Goal: Task Accomplishment & Management: Manage account settings

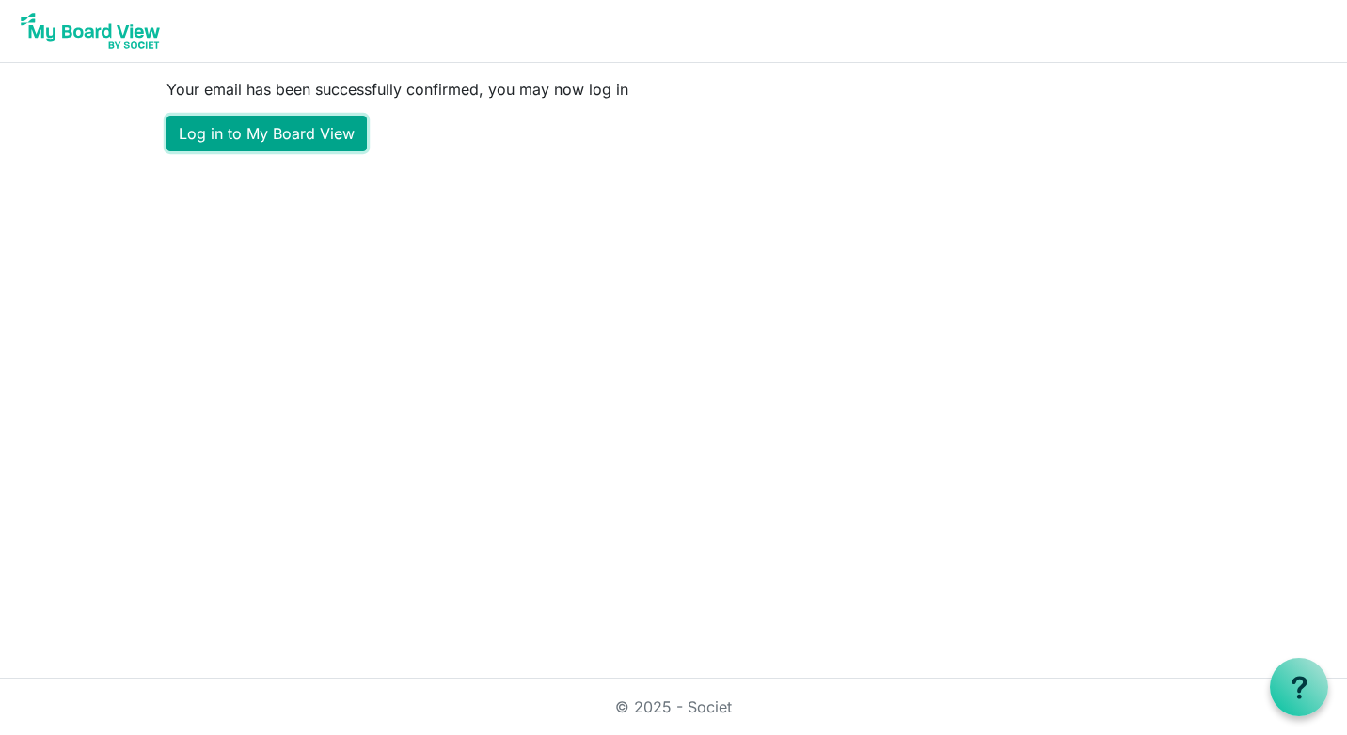
click at [288, 129] on link "Log in to My Board View" at bounding box center [266, 134] width 200 height 36
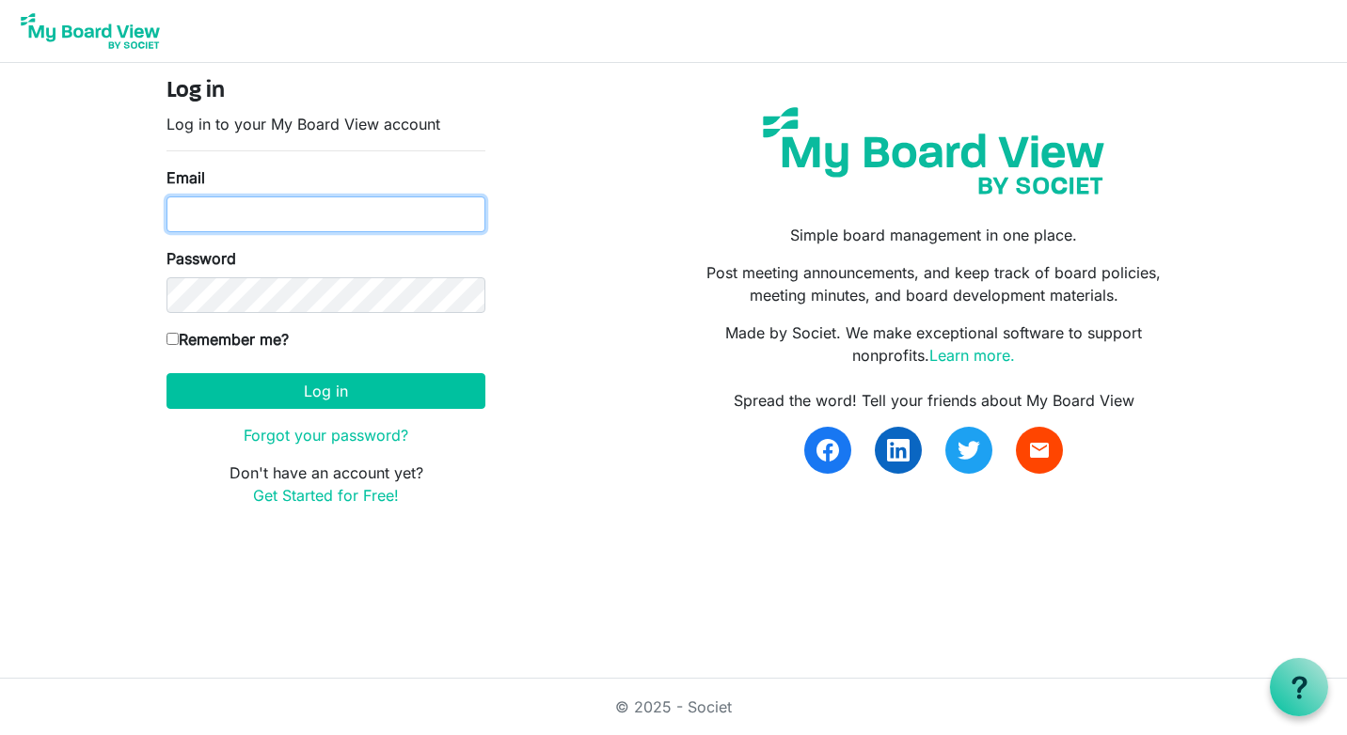
click at [325, 217] on input "Email" at bounding box center [325, 215] width 319 height 36
type input "cmdrep@hotmail.com"
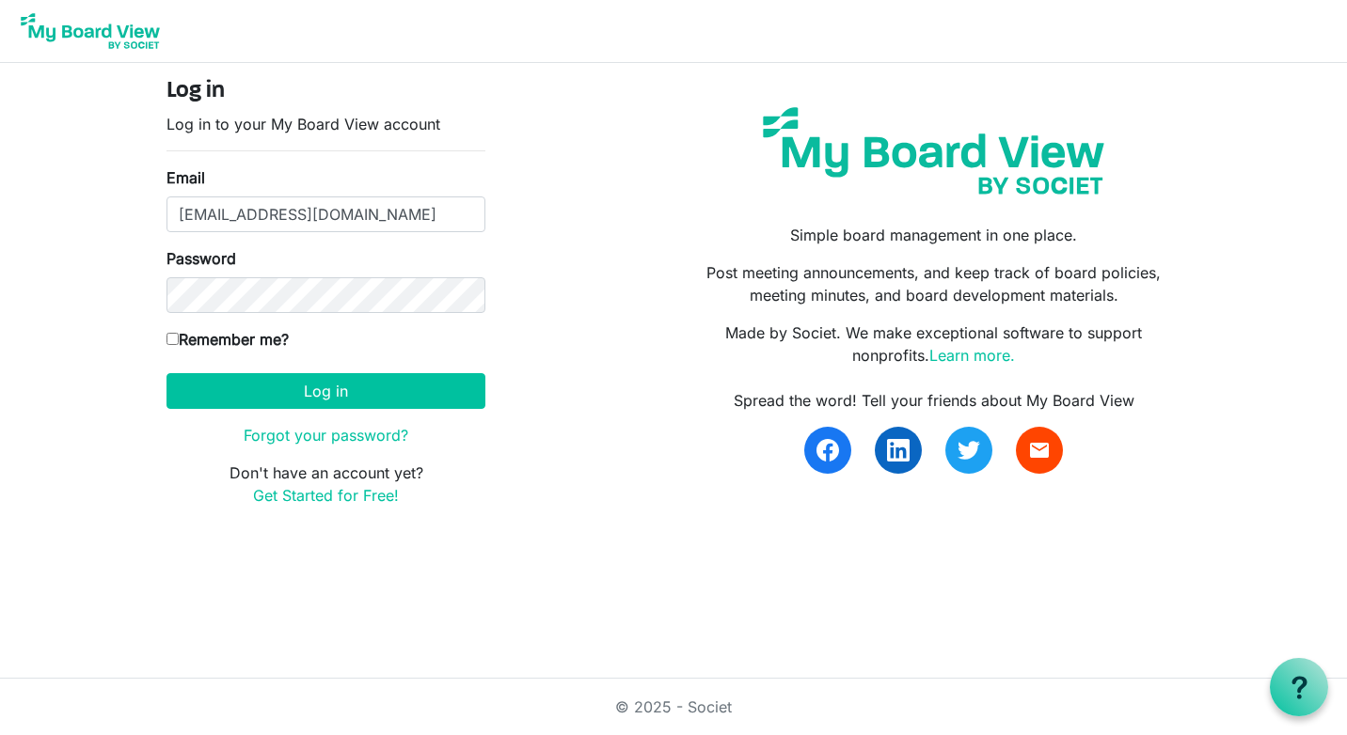
click at [174, 342] on input "Remember me?" at bounding box center [172, 339] width 12 height 12
checkbox input "true"
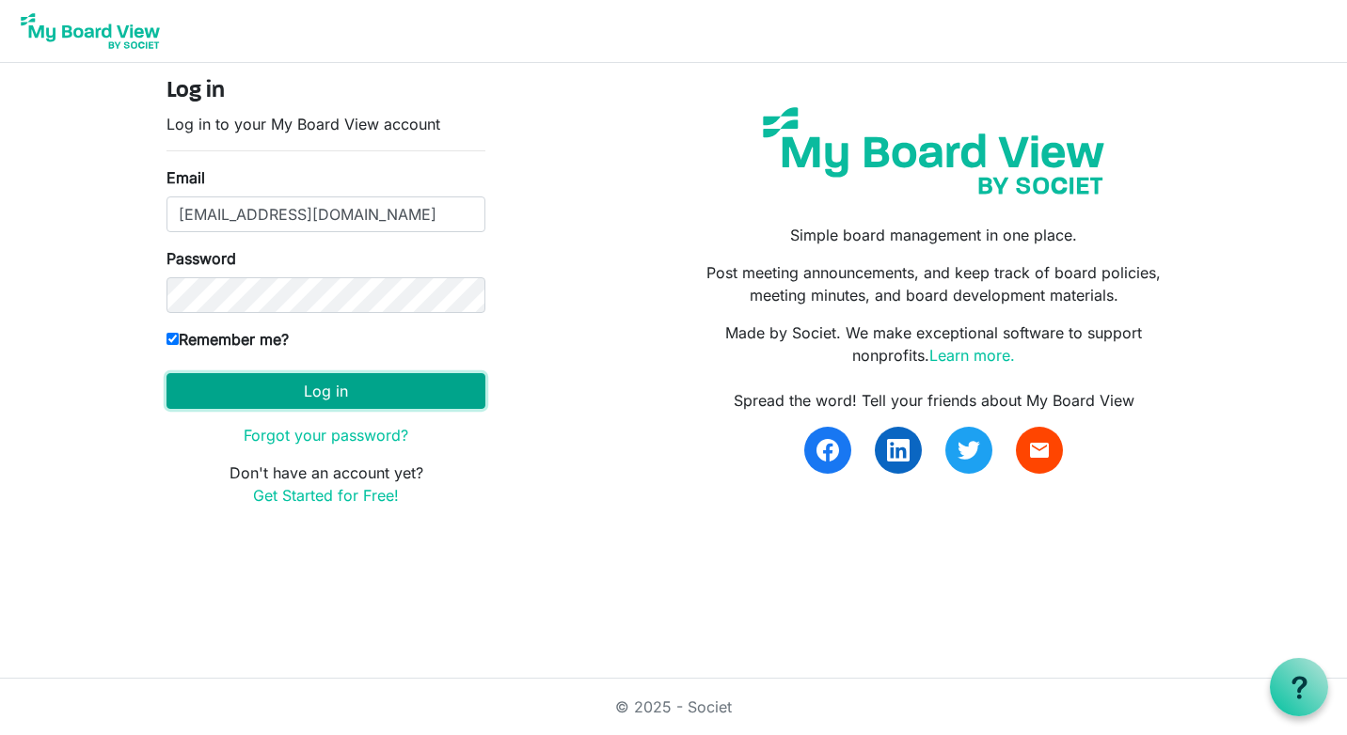
click at [356, 393] on button "Log in" at bounding box center [325, 391] width 319 height 36
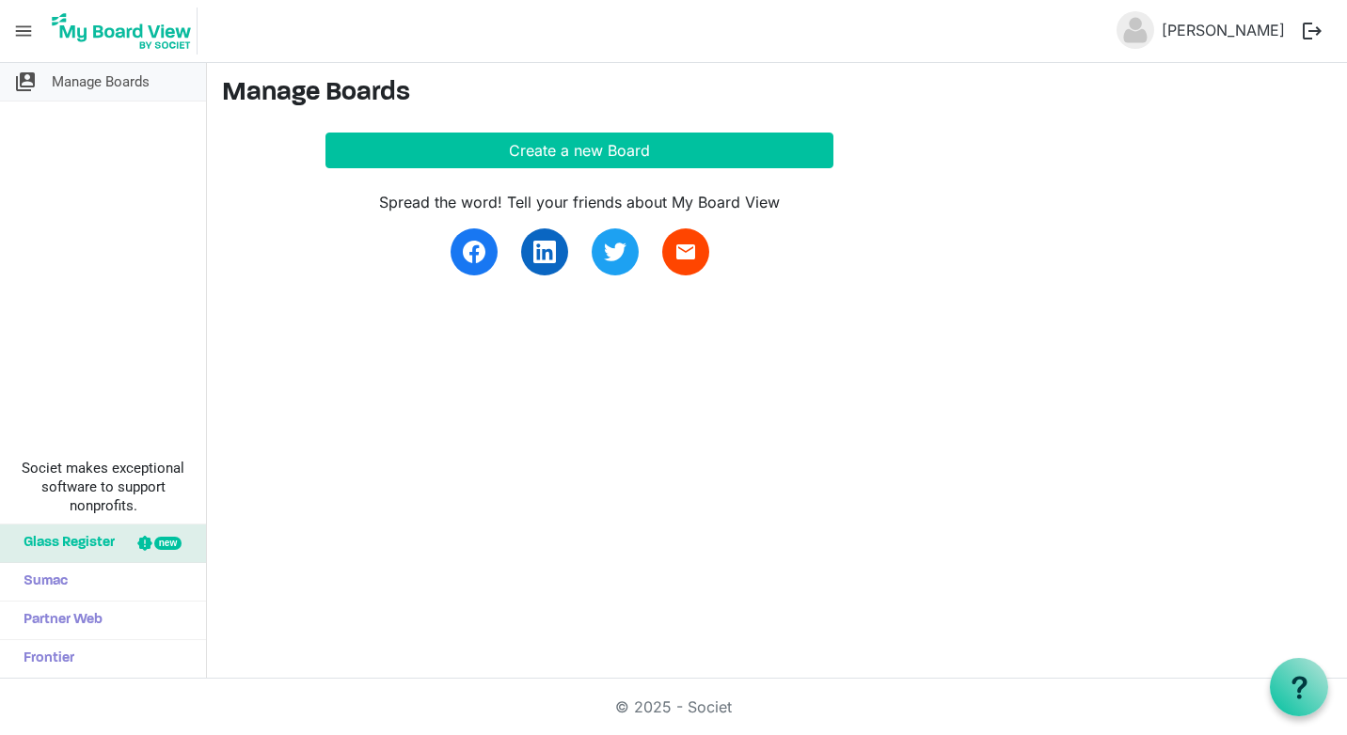
click at [116, 83] on span "Manage Boards" at bounding box center [101, 82] width 98 height 38
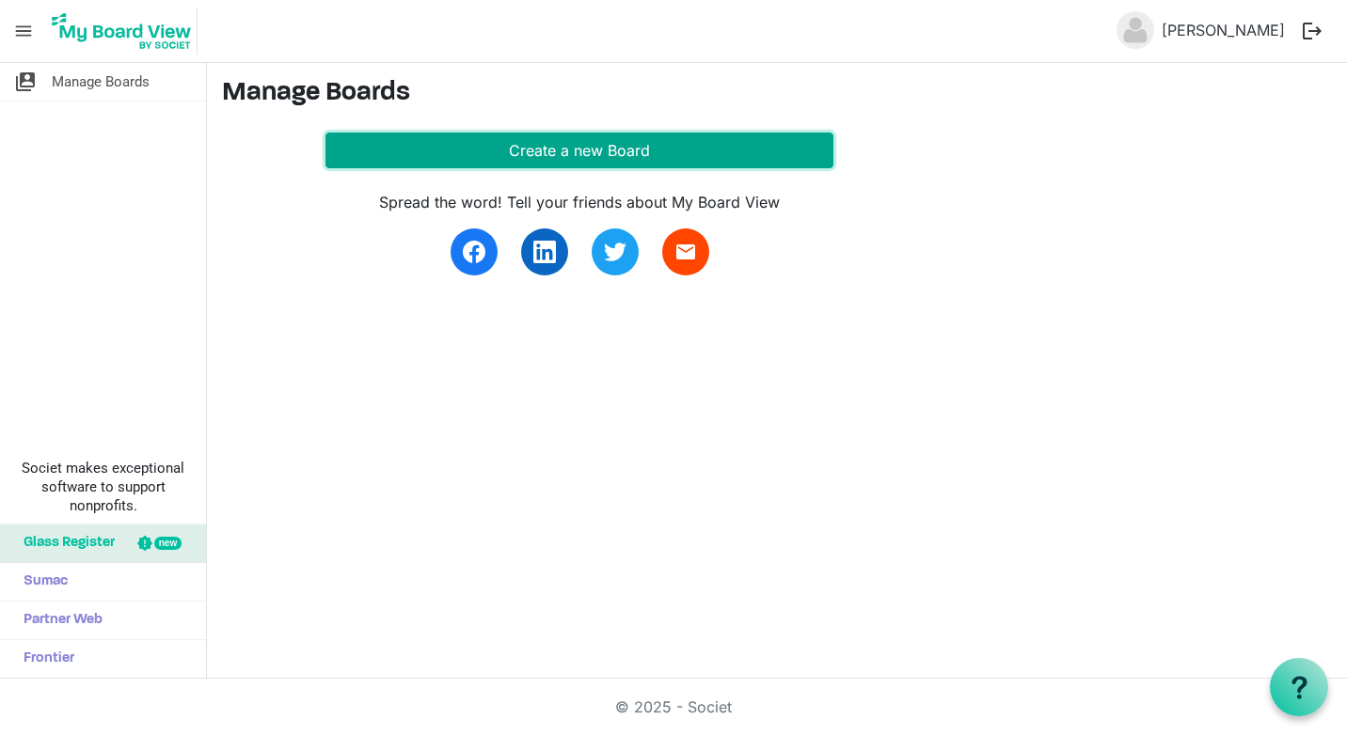
click at [609, 157] on button "Create a new Board" at bounding box center [579, 151] width 508 height 36
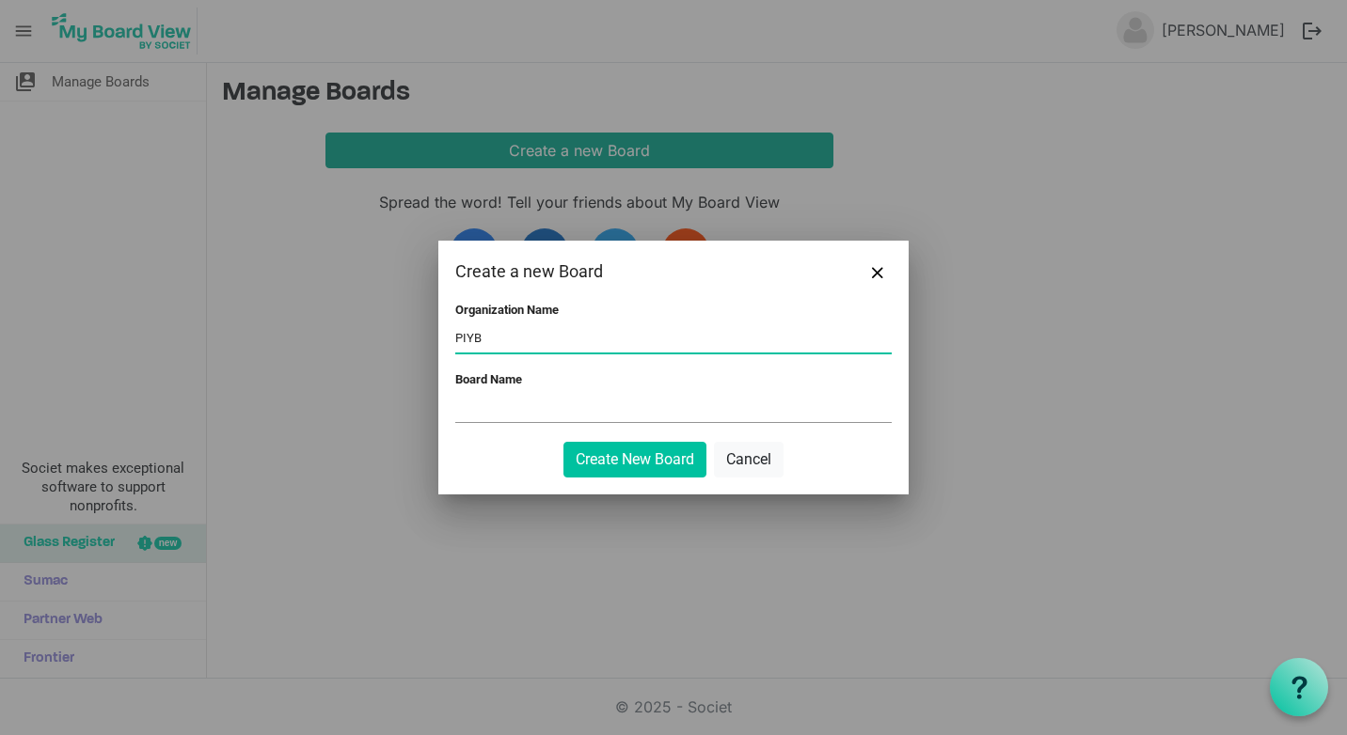
type input "PIYB"
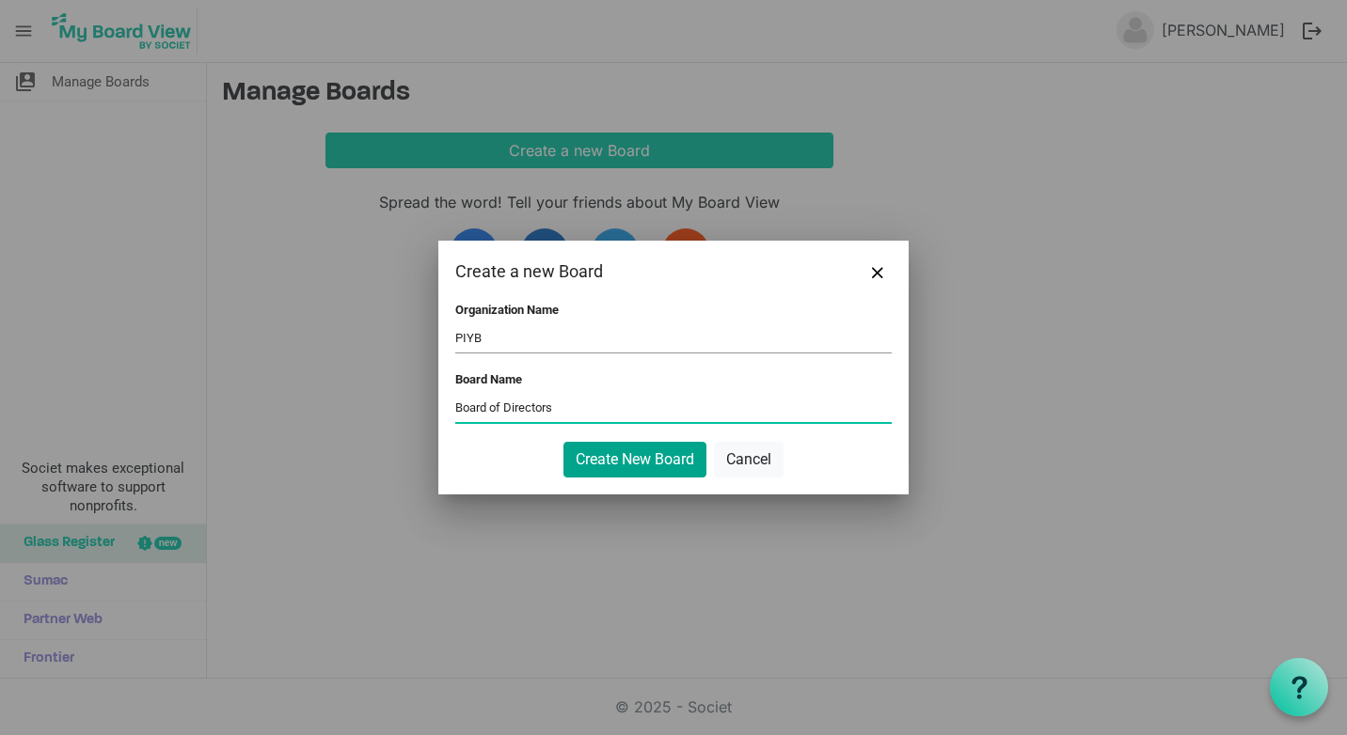
type input "Board of Directors"
click at [643, 454] on button "Create New Board" at bounding box center [634, 460] width 143 height 36
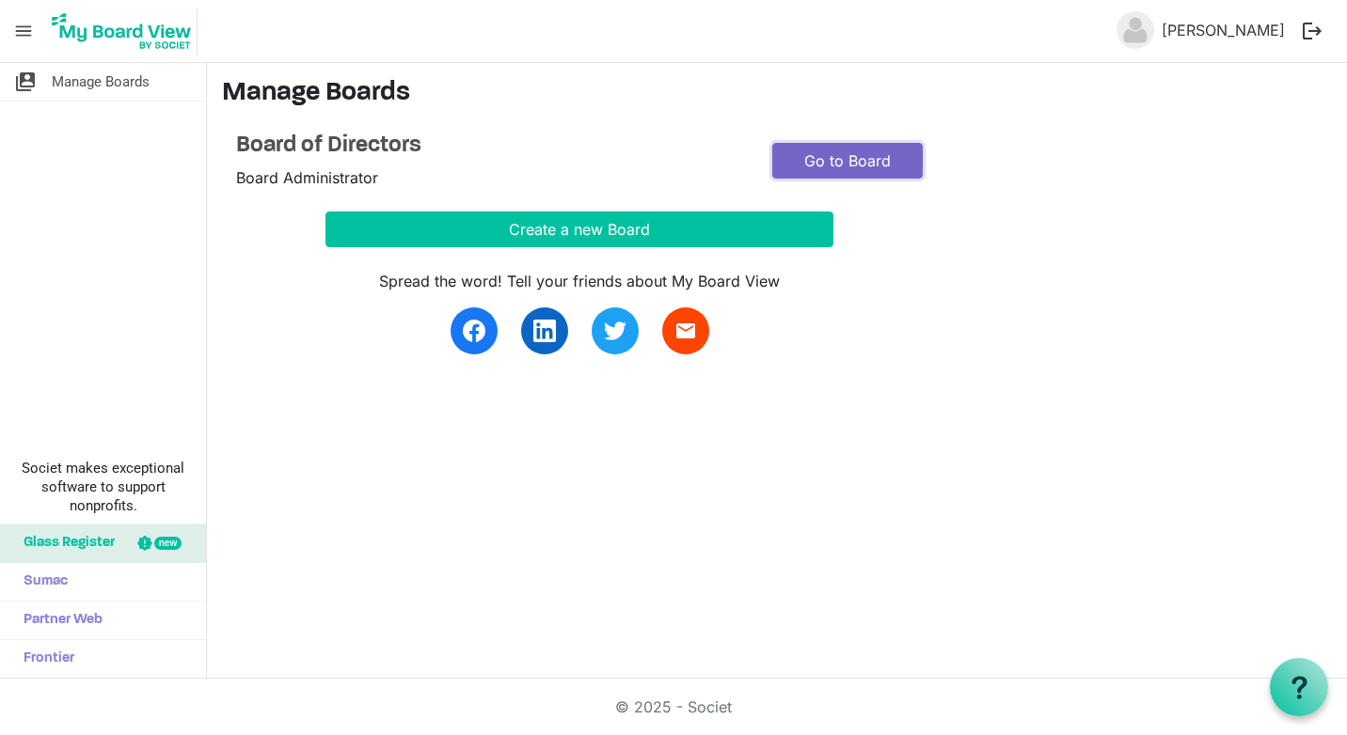
click at [857, 154] on link "Go to Board" at bounding box center [847, 161] width 150 height 36
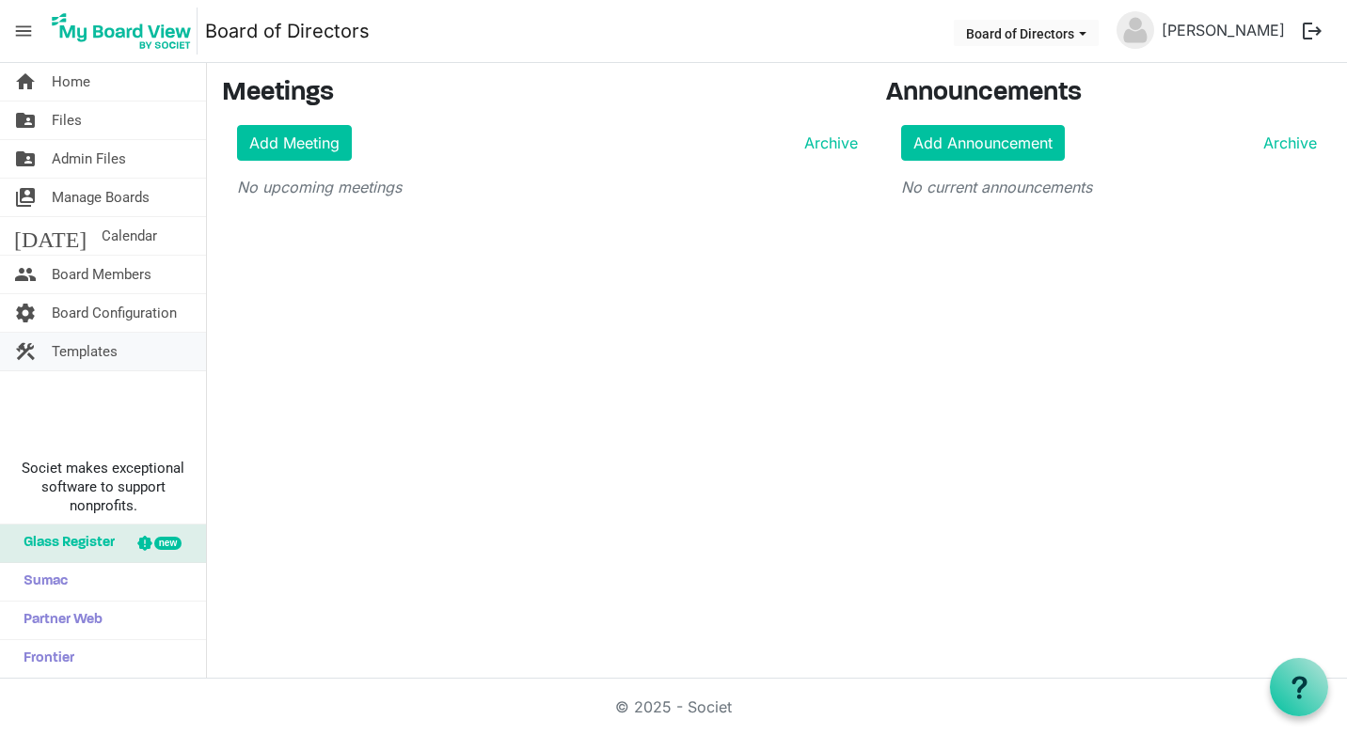
click at [87, 350] on span "Templates" at bounding box center [85, 352] width 66 height 38
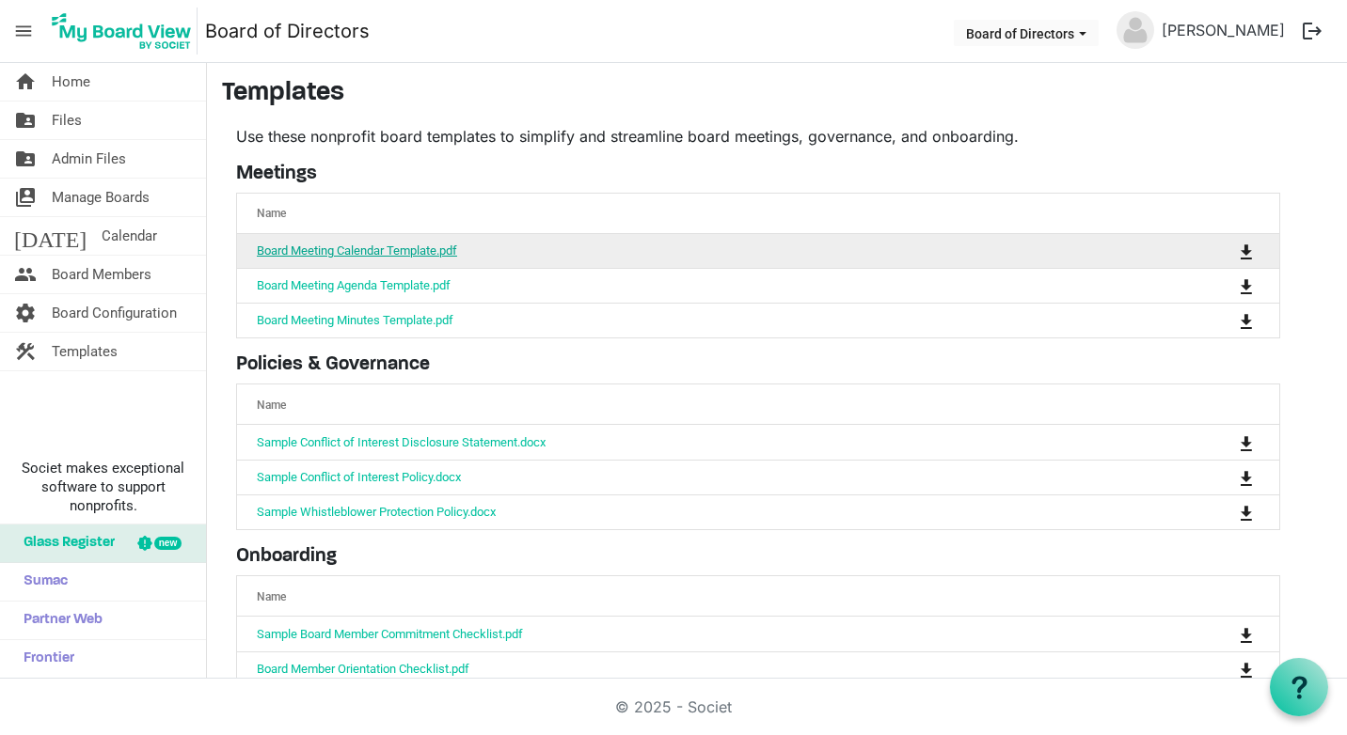
click at [405, 251] on link "Board Meeting Calendar Template.pdf" at bounding box center [357, 251] width 200 height 14
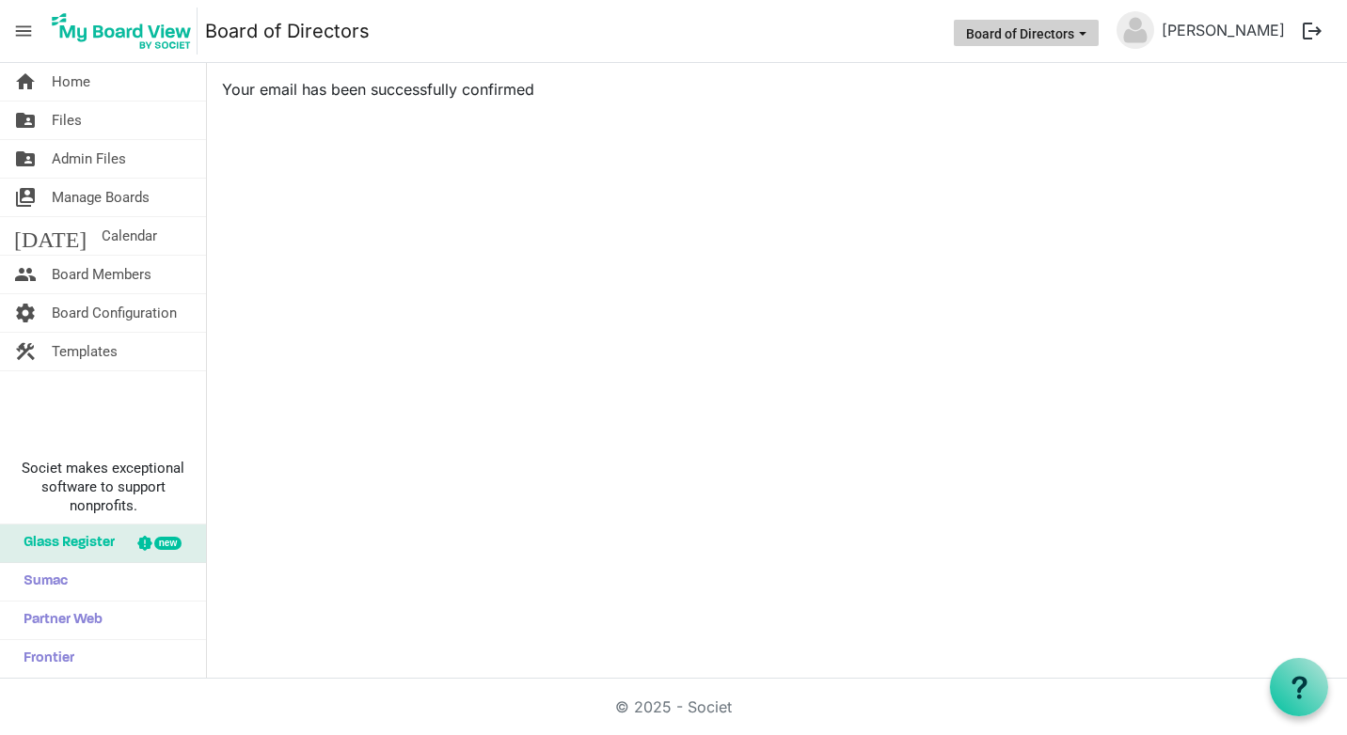
click at [1098, 34] on button "Board of Directors" at bounding box center [1026, 33] width 145 height 26
click at [796, 229] on div "home Home folder_shared Files folder_shared Admin Files switch_account Manage B…" at bounding box center [673, 371] width 1347 height 616
click at [1258, 257] on div "home Home folder_shared Files folder_shared Admin Files switch_account Manage B…" at bounding box center [673, 371] width 1347 height 616
click at [76, 84] on span "Home" at bounding box center [71, 82] width 39 height 38
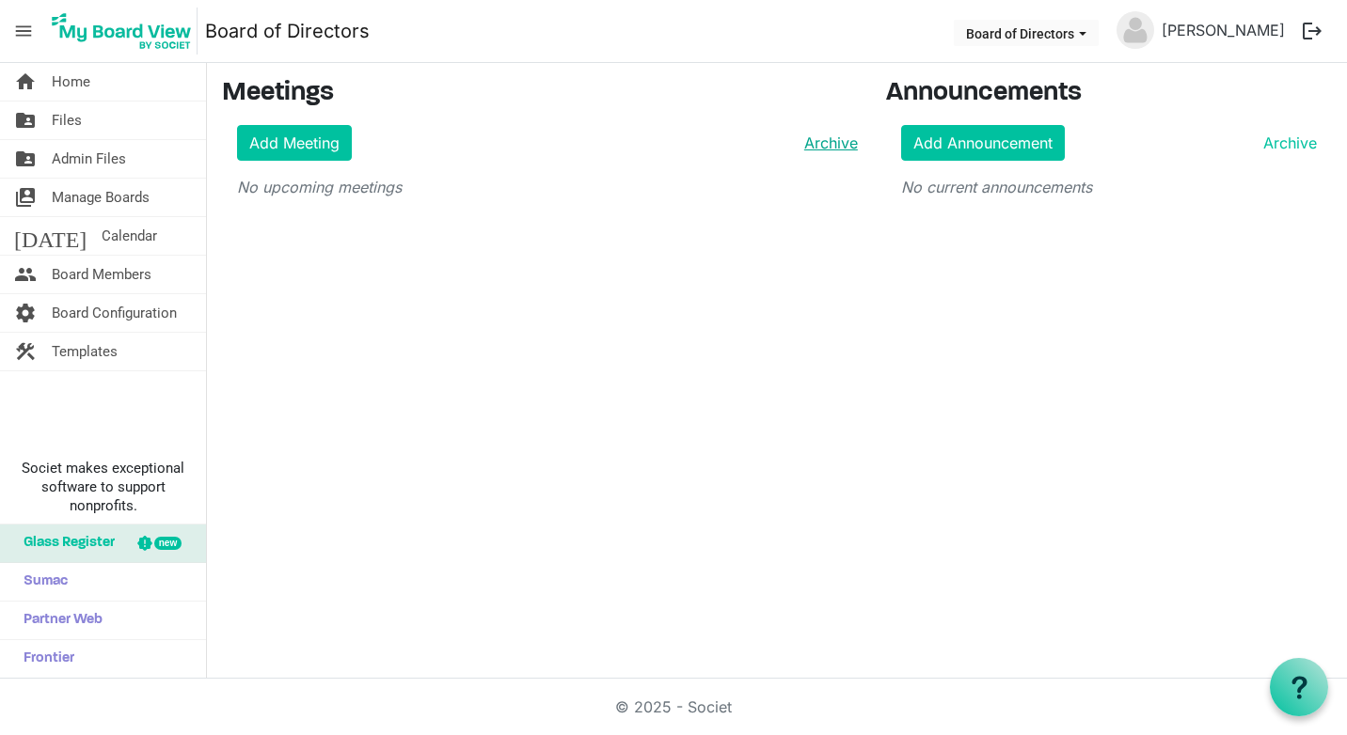
click at [822, 143] on link "Archive" at bounding box center [826, 143] width 61 height 23
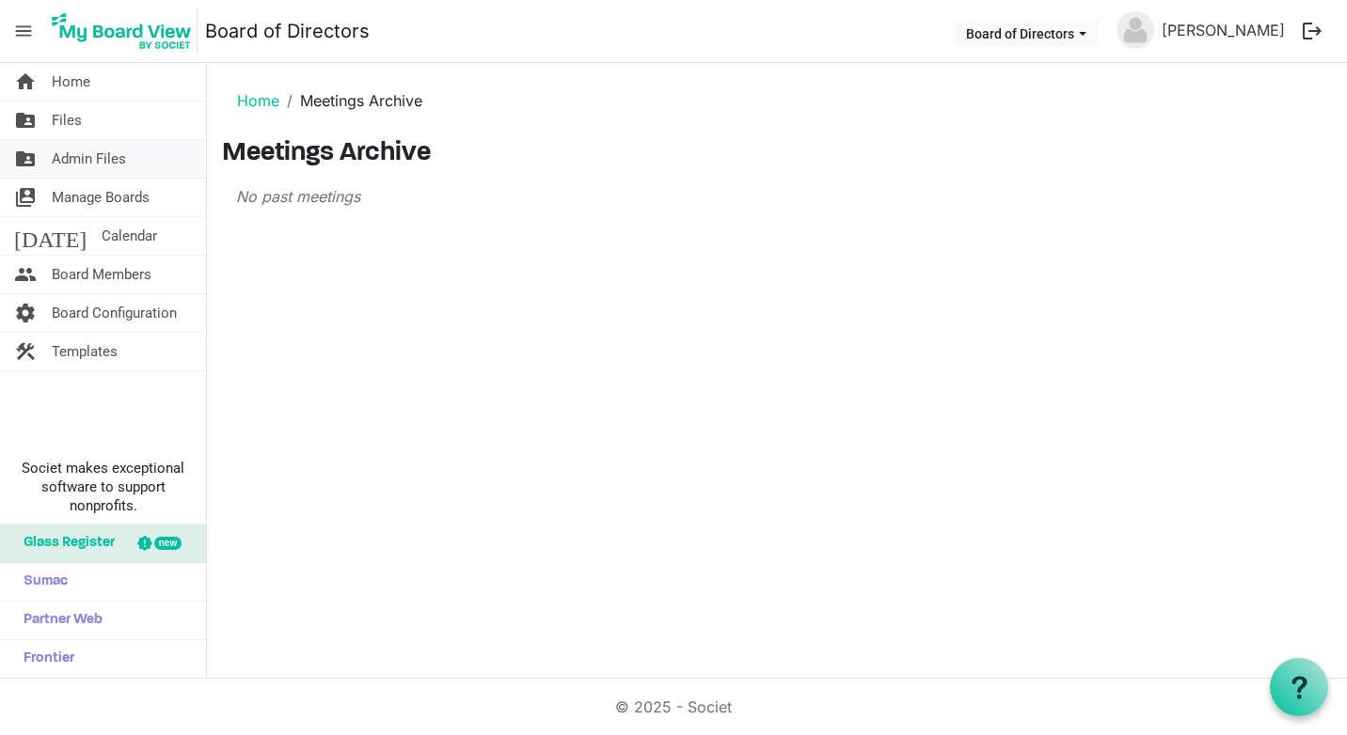
click at [69, 160] on span "Admin Files" at bounding box center [89, 159] width 74 height 38
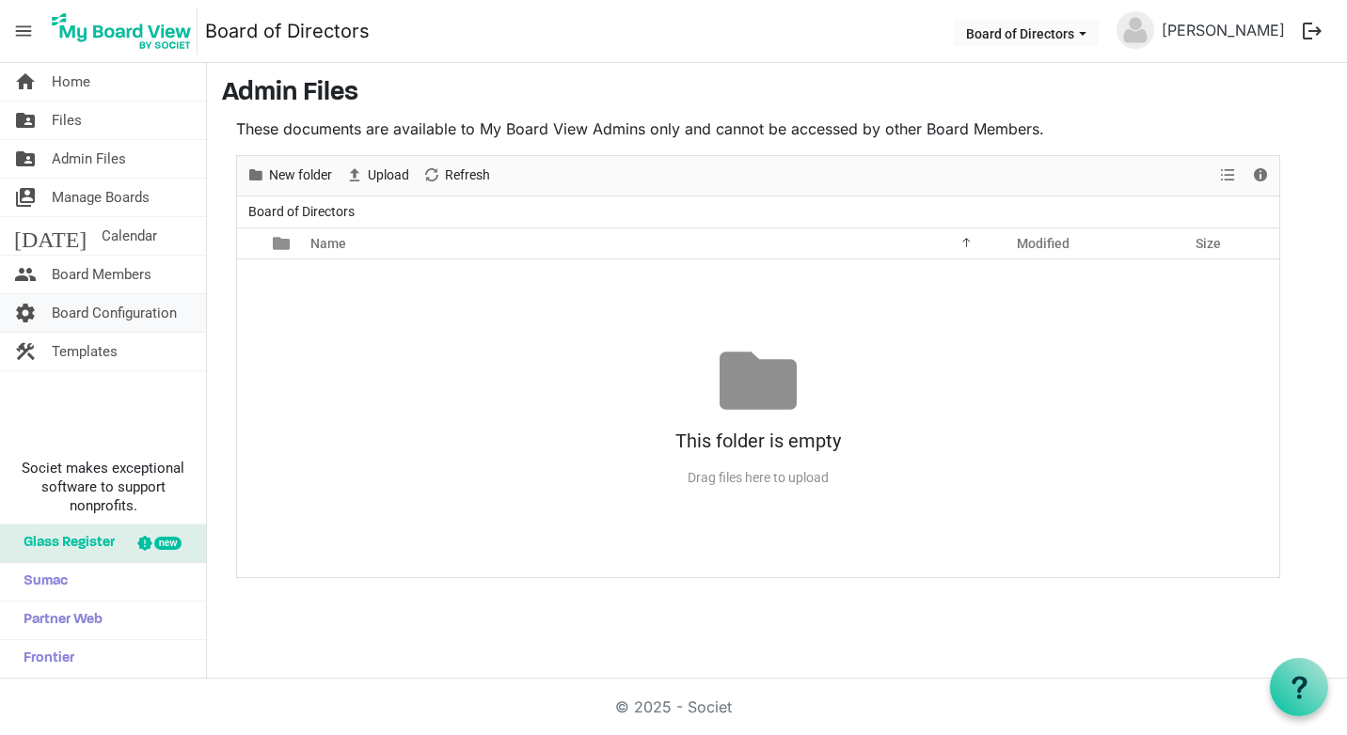
click at [73, 310] on span "Board Configuration" at bounding box center [114, 313] width 125 height 38
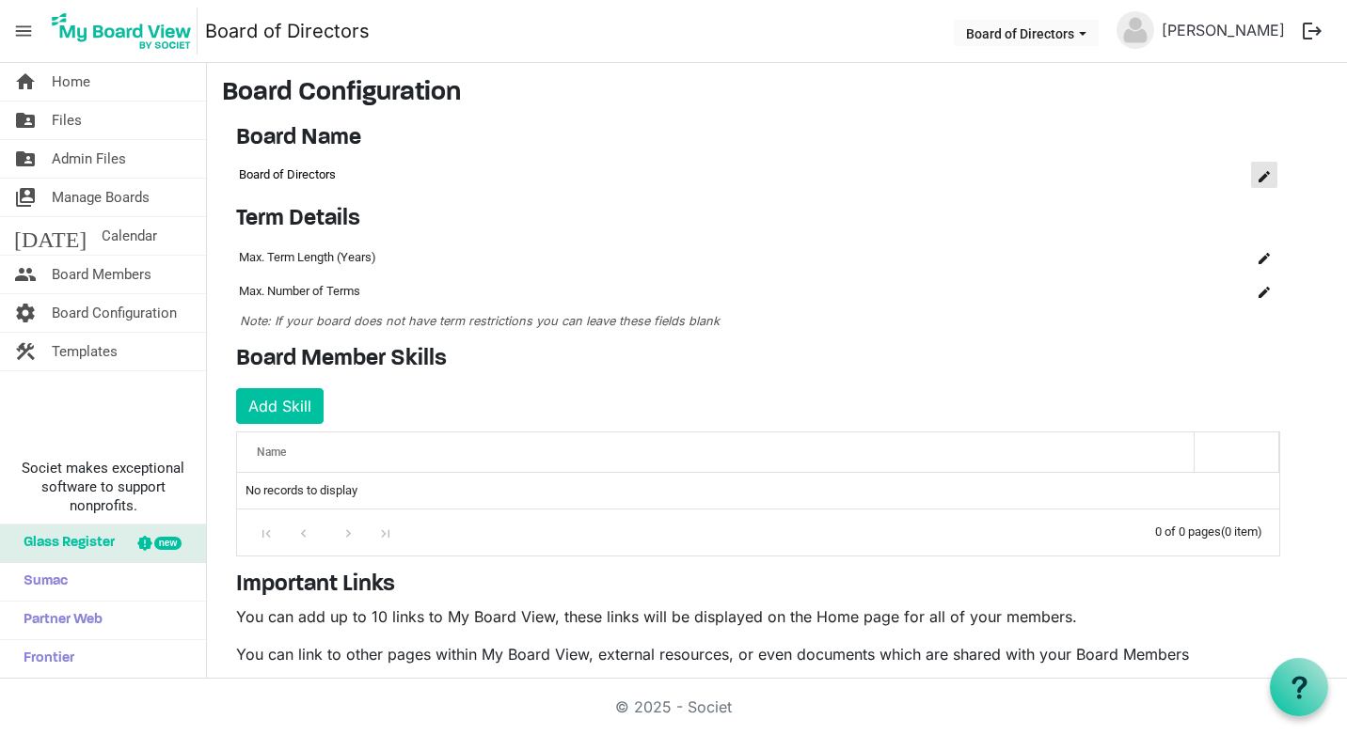
click at [1266, 174] on span "is Command column column header" at bounding box center [1263, 176] width 11 height 11
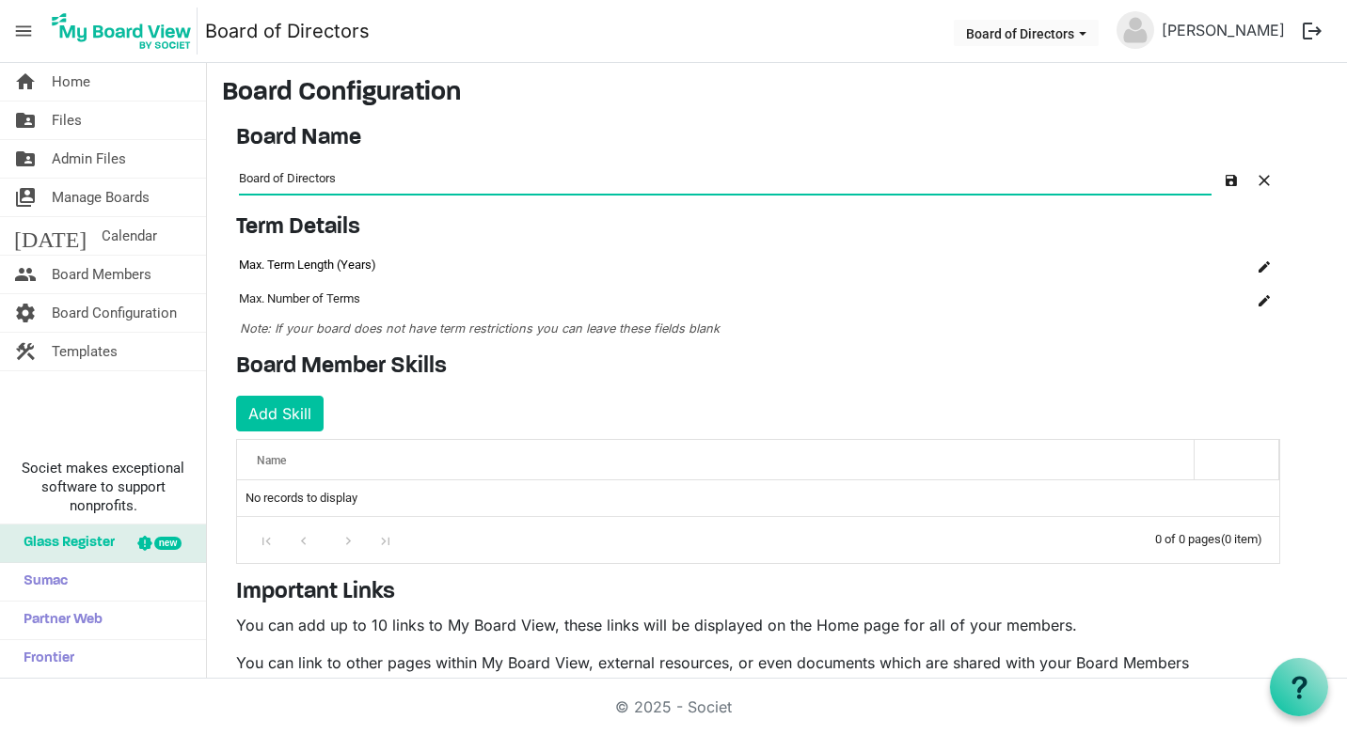
click at [1095, 265] on td "Max. Term Length (Years)" at bounding box center [678, 265] width 884 height 34
click at [1264, 267] on span "is Command column column header" at bounding box center [1263, 266] width 11 height 11
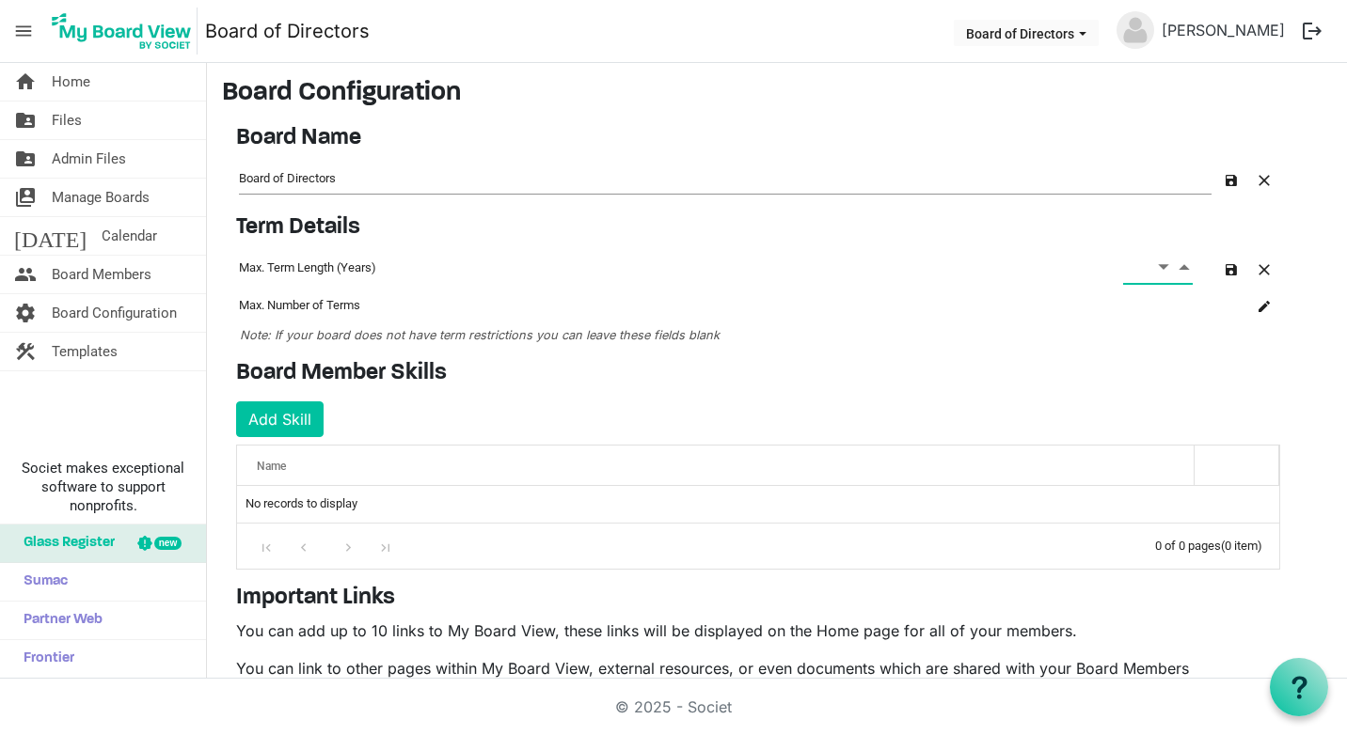
click at [1184, 266] on span "Increment value" at bounding box center [1183, 267] width 17 height 24
type input "1"
click at [1259, 306] on span "is Command column column header" at bounding box center [1263, 306] width 11 height 11
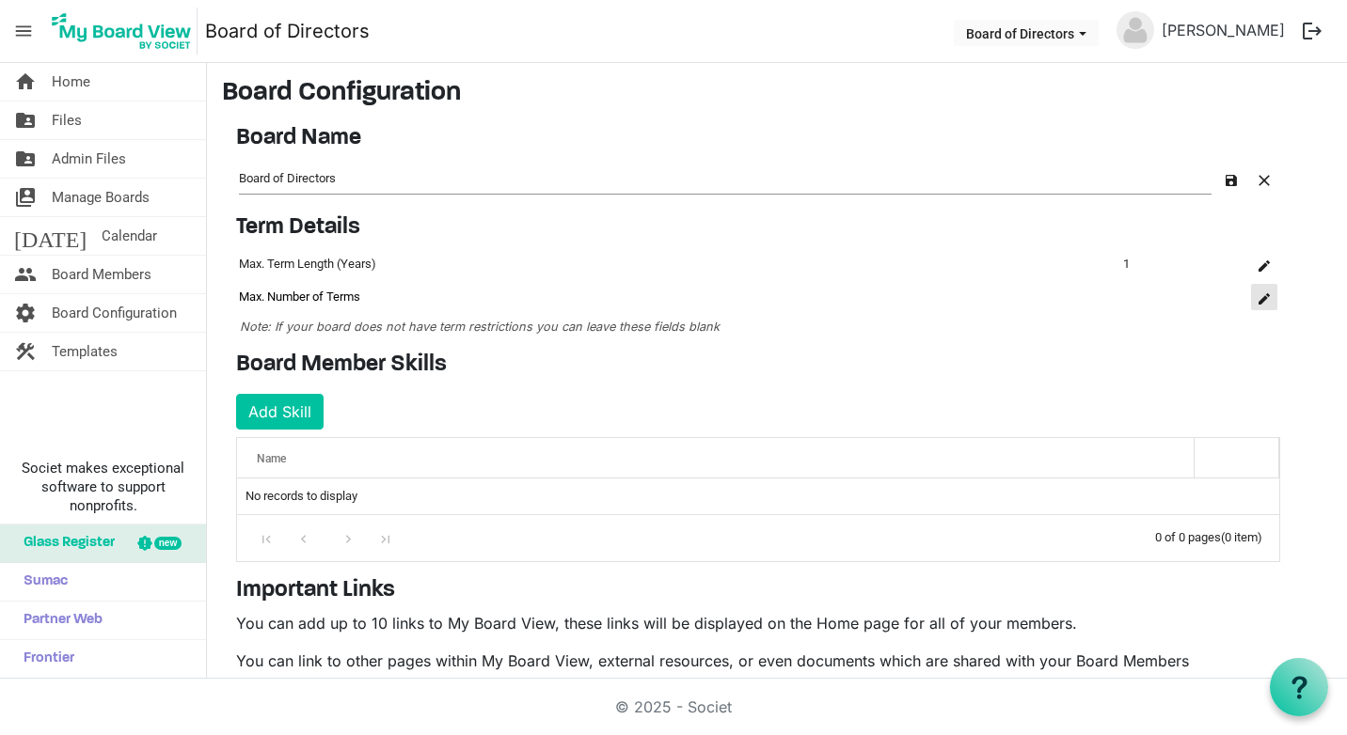
click at [1259, 306] on button "is Command column column header" at bounding box center [1264, 297] width 26 height 26
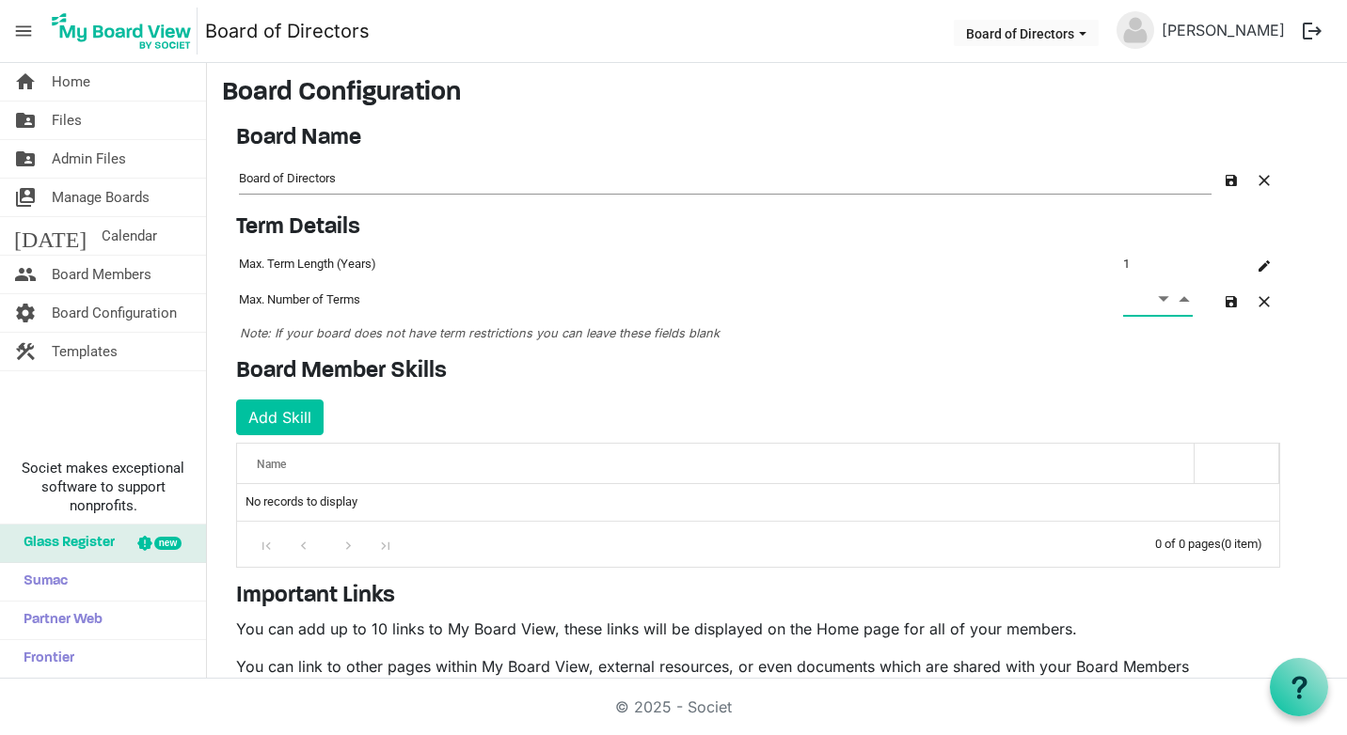
click at [1185, 299] on span "Increment value" at bounding box center [1183, 299] width 17 height 24
type input "3"
click at [84, 269] on span "Board Members" at bounding box center [102, 275] width 100 height 38
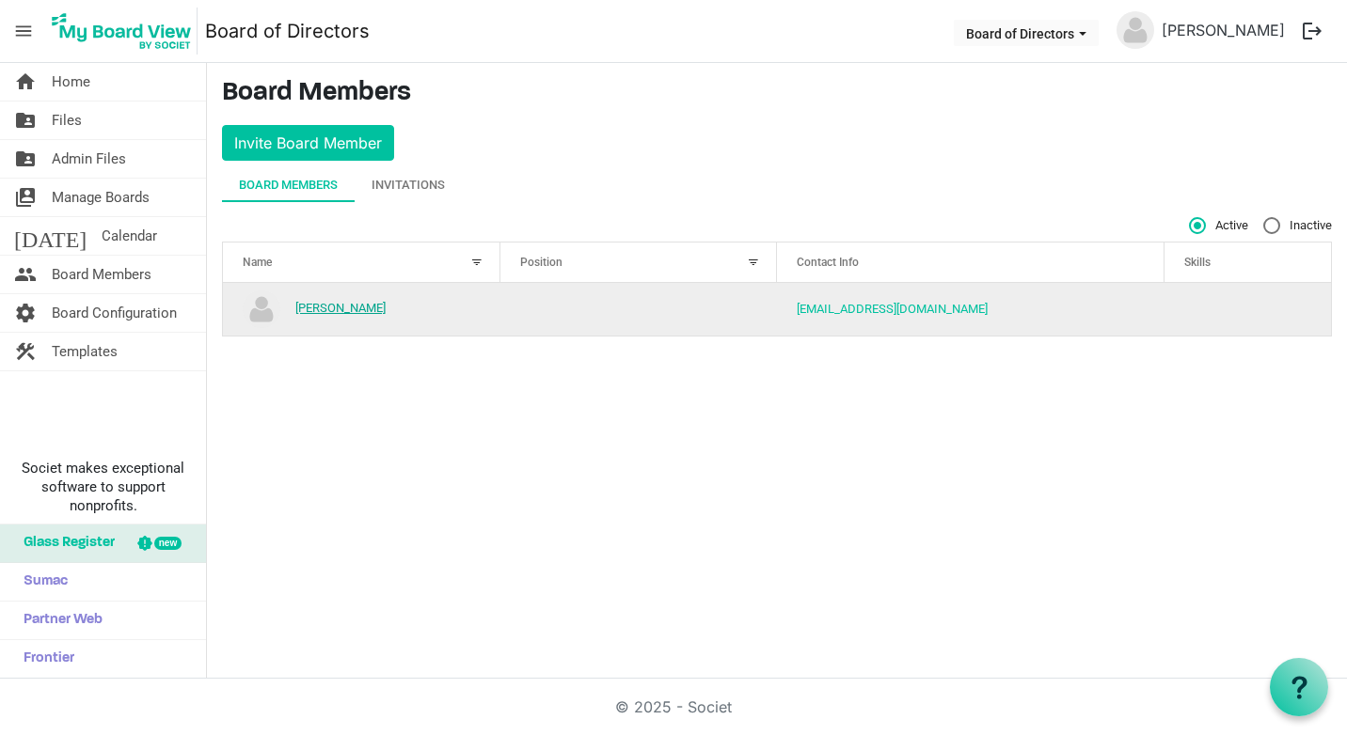
click at [318, 311] on link "[PERSON_NAME]" at bounding box center [340, 308] width 90 height 14
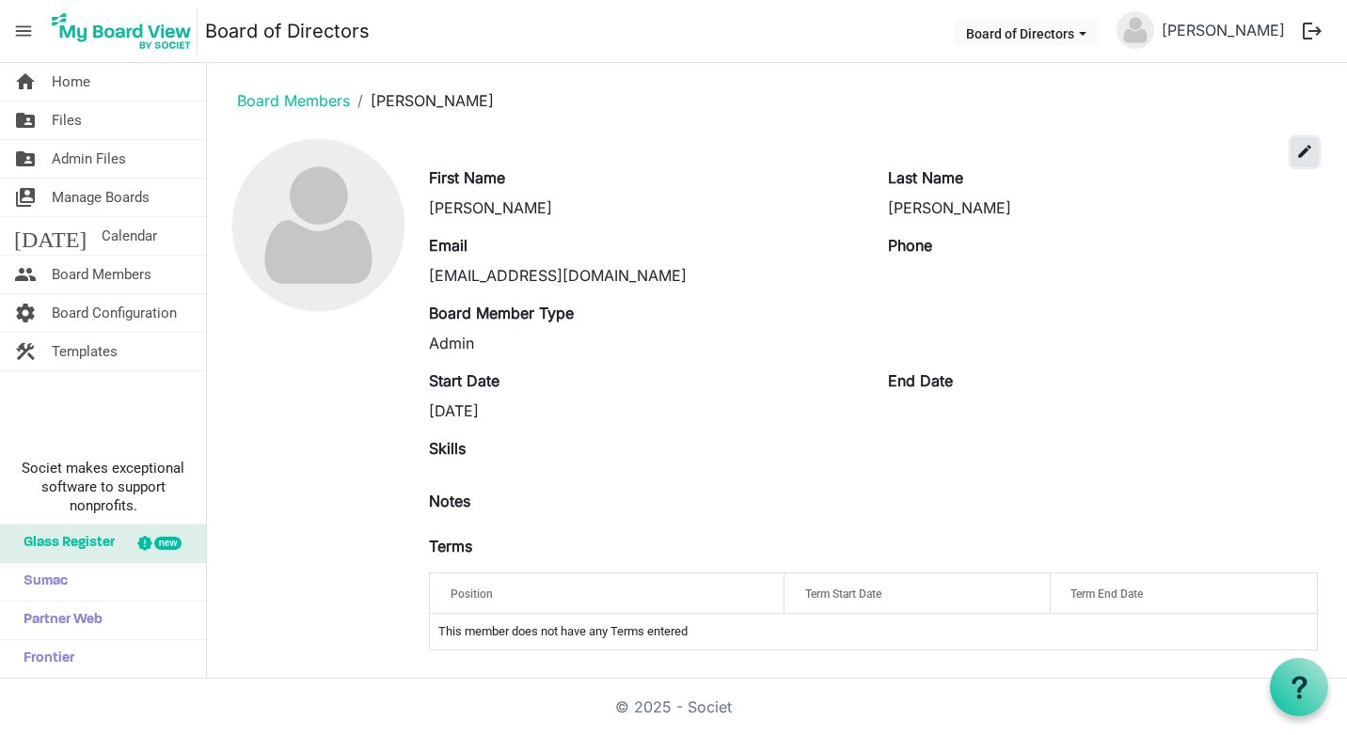
click at [1296, 150] on span "edit" at bounding box center [1304, 151] width 17 height 17
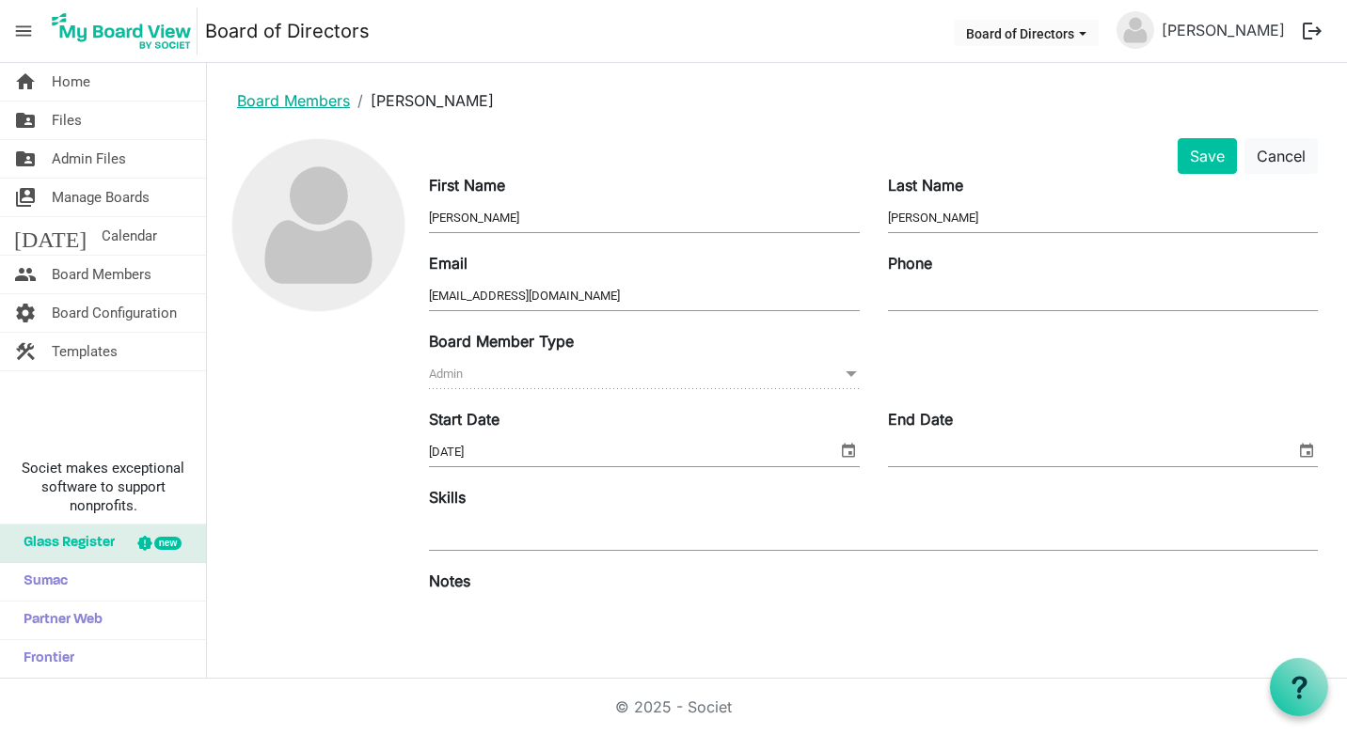
click at [251, 102] on link "Board Members" at bounding box center [293, 100] width 113 height 19
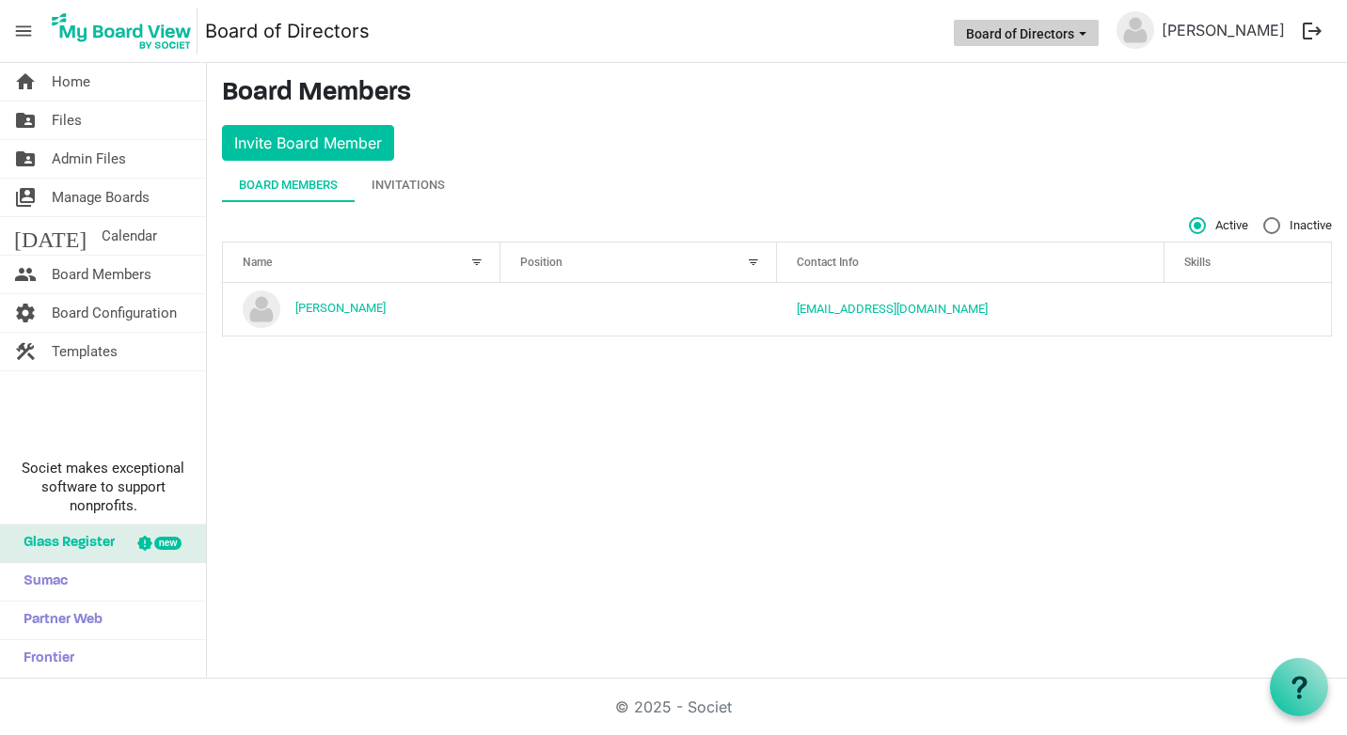
click at [1091, 36] on span "Board of Directors dropdownbutton" at bounding box center [1082, 34] width 17 height 8
click at [1086, 66] on li "Board of Directors" at bounding box center [1072, 71] width 136 height 34
click at [756, 262] on div at bounding box center [753, 262] width 21 height 21
click at [730, 177] on div "Board Members Invitations" at bounding box center [777, 185] width 1110 height 34
click at [23, 24] on span "menu" at bounding box center [24, 31] width 36 height 36
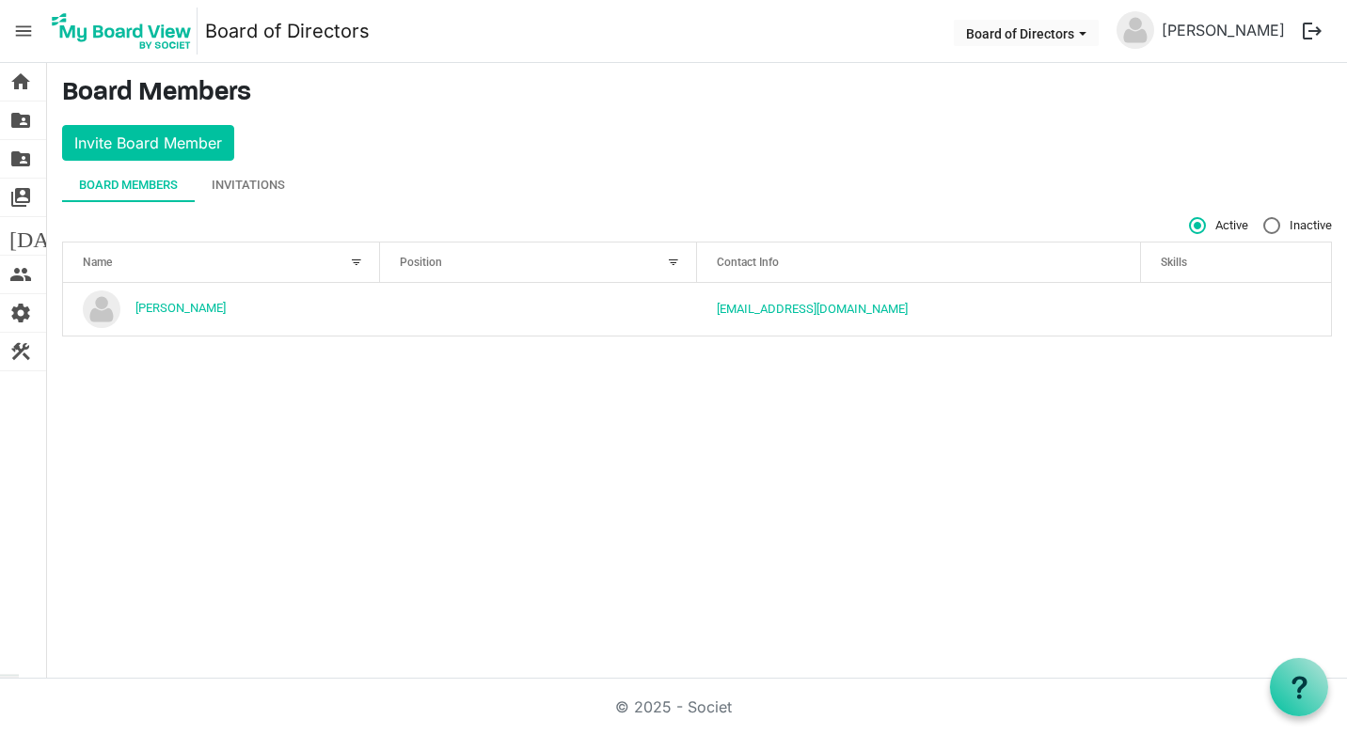
click at [23, 32] on span "menu" at bounding box center [24, 31] width 36 height 36
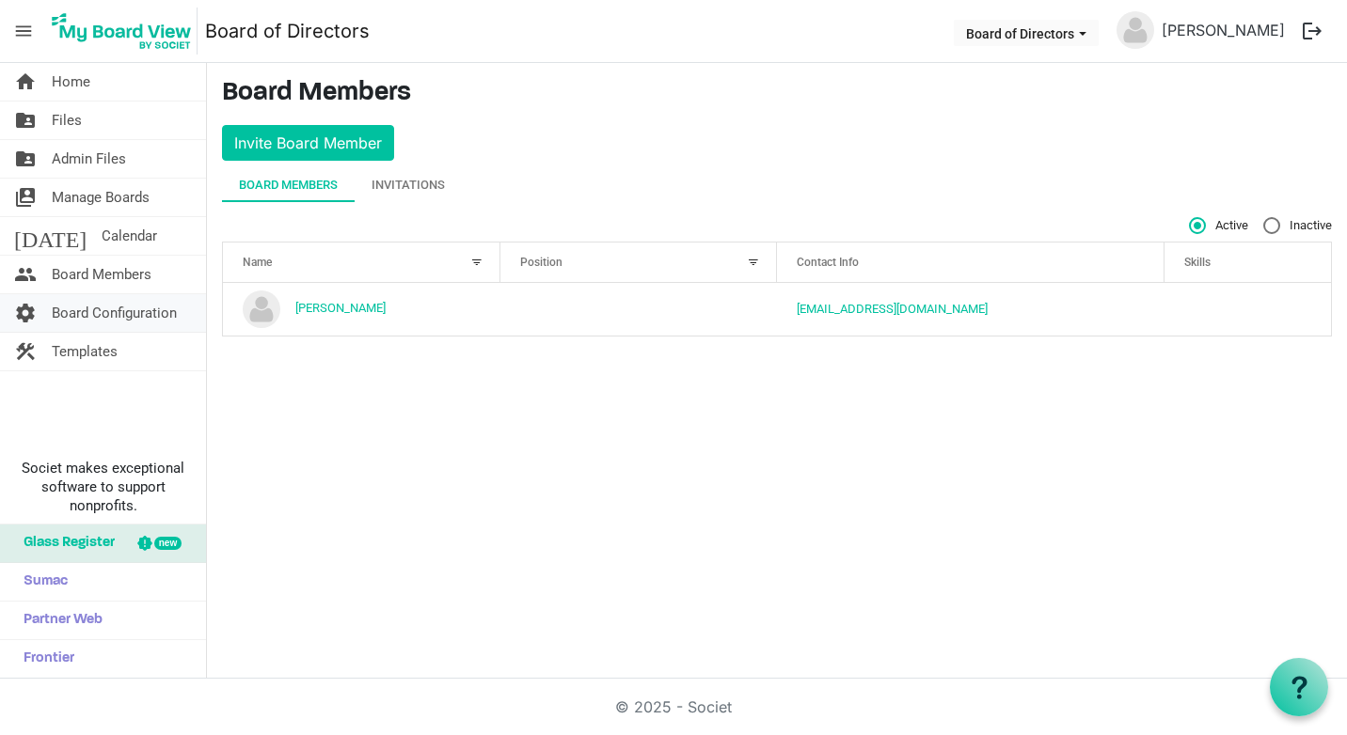
click at [151, 309] on span "Board Configuration" at bounding box center [114, 313] width 125 height 38
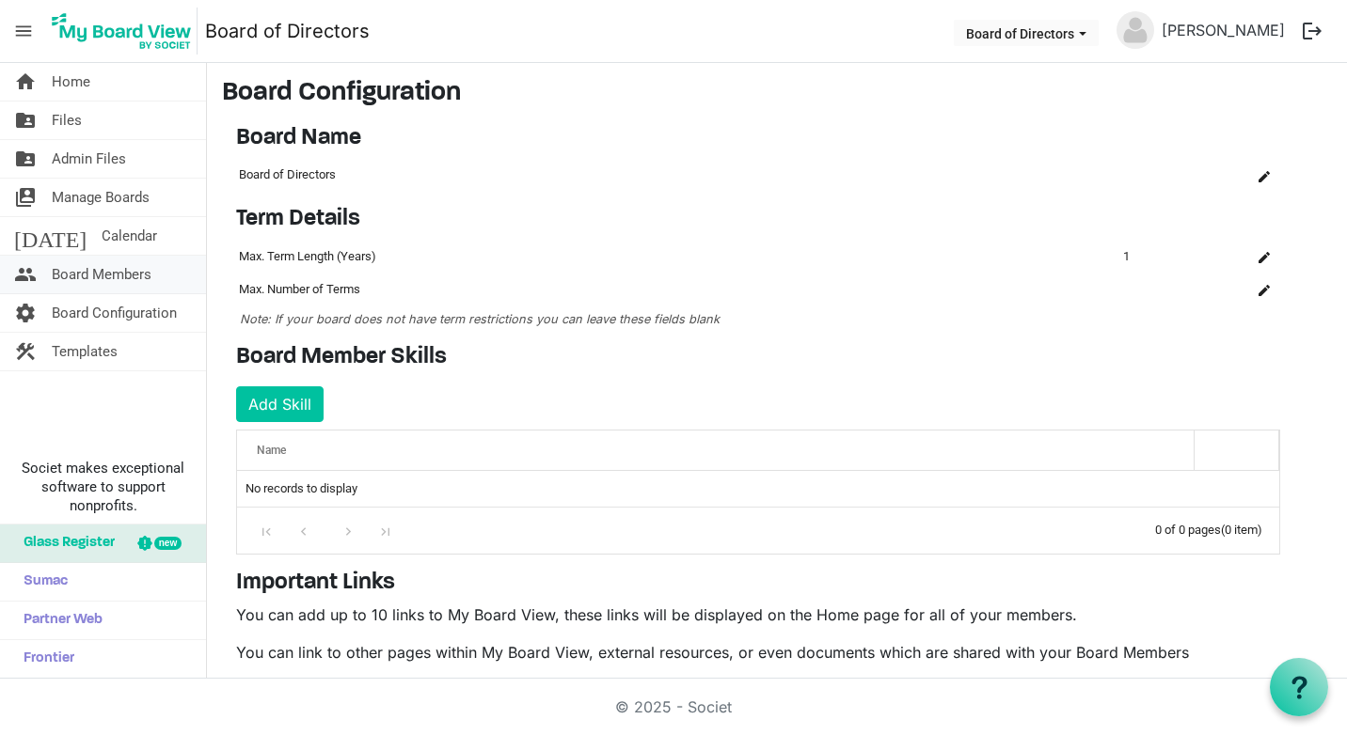
click at [113, 270] on span "Board Members" at bounding box center [102, 275] width 100 height 38
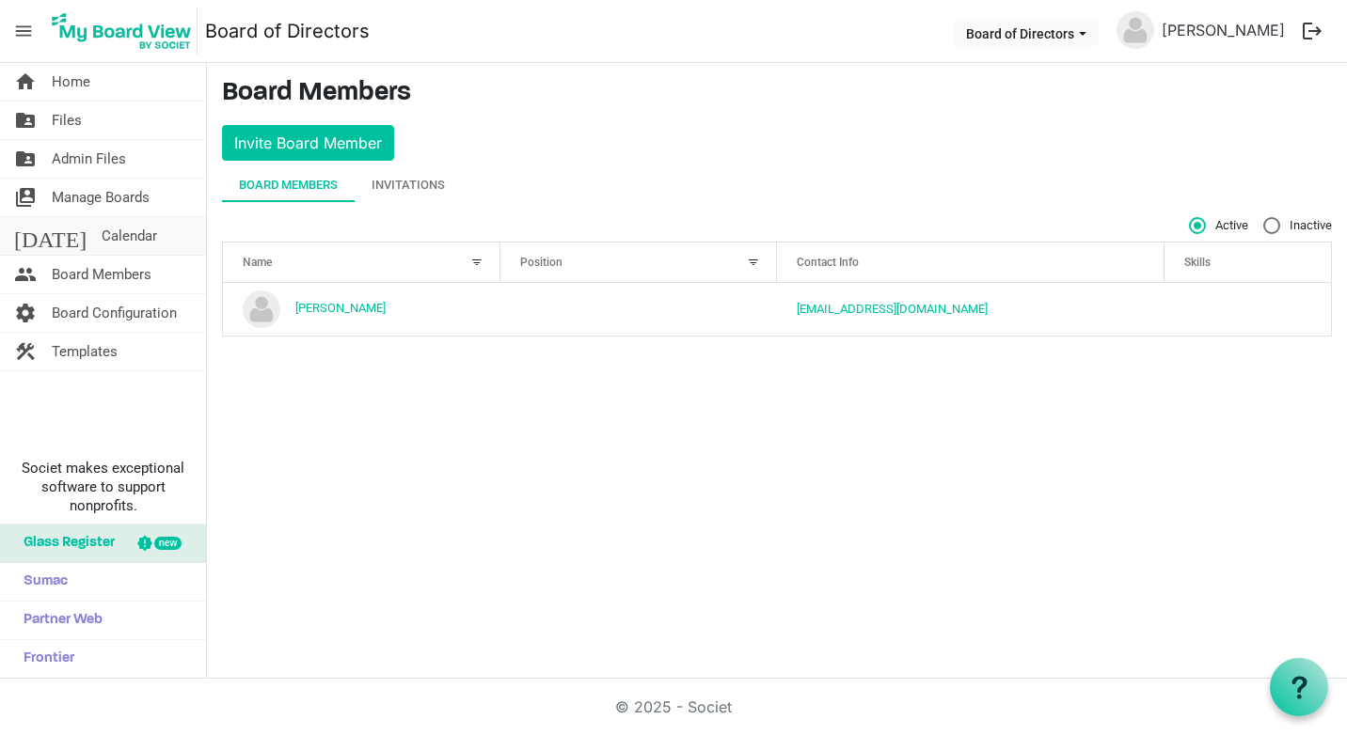
click at [102, 238] on span "Calendar" at bounding box center [129, 236] width 55 height 38
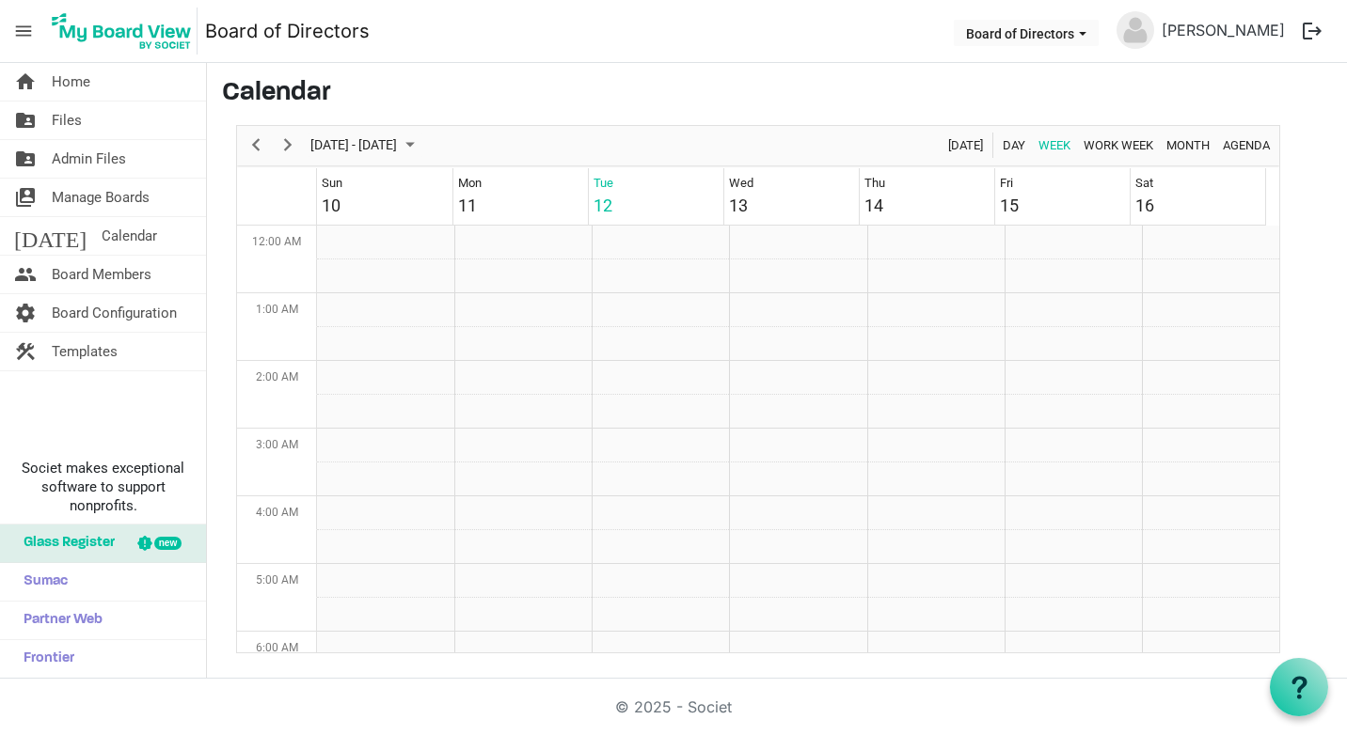
scroll to position [609, 0]
click at [1249, 148] on span "Agenda" at bounding box center [1246, 146] width 51 height 24
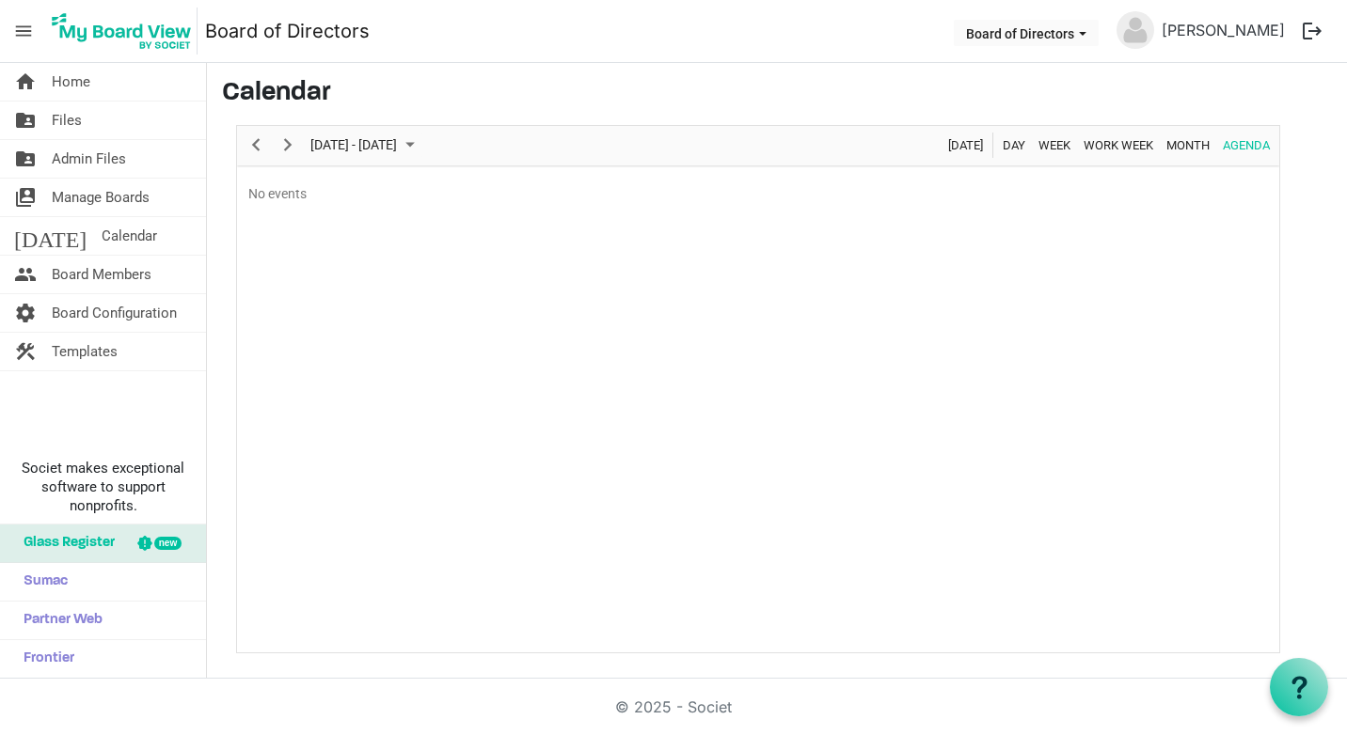
drag, startPoint x: 1246, startPoint y: 147, endPoint x: 913, endPoint y: 220, distance: 340.9
click at [913, 220] on div "No events" at bounding box center [758, 410] width 1042 height 484
click at [261, 191] on div "No events" at bounding box center [758, 193] width 1040 height 49
click at [261, 192] on div "No events" at bounding box center [758, 193] width 1040 height 49
click at [960, 131] on div "Today" at bounding box center [965, 145] width 48 height 39
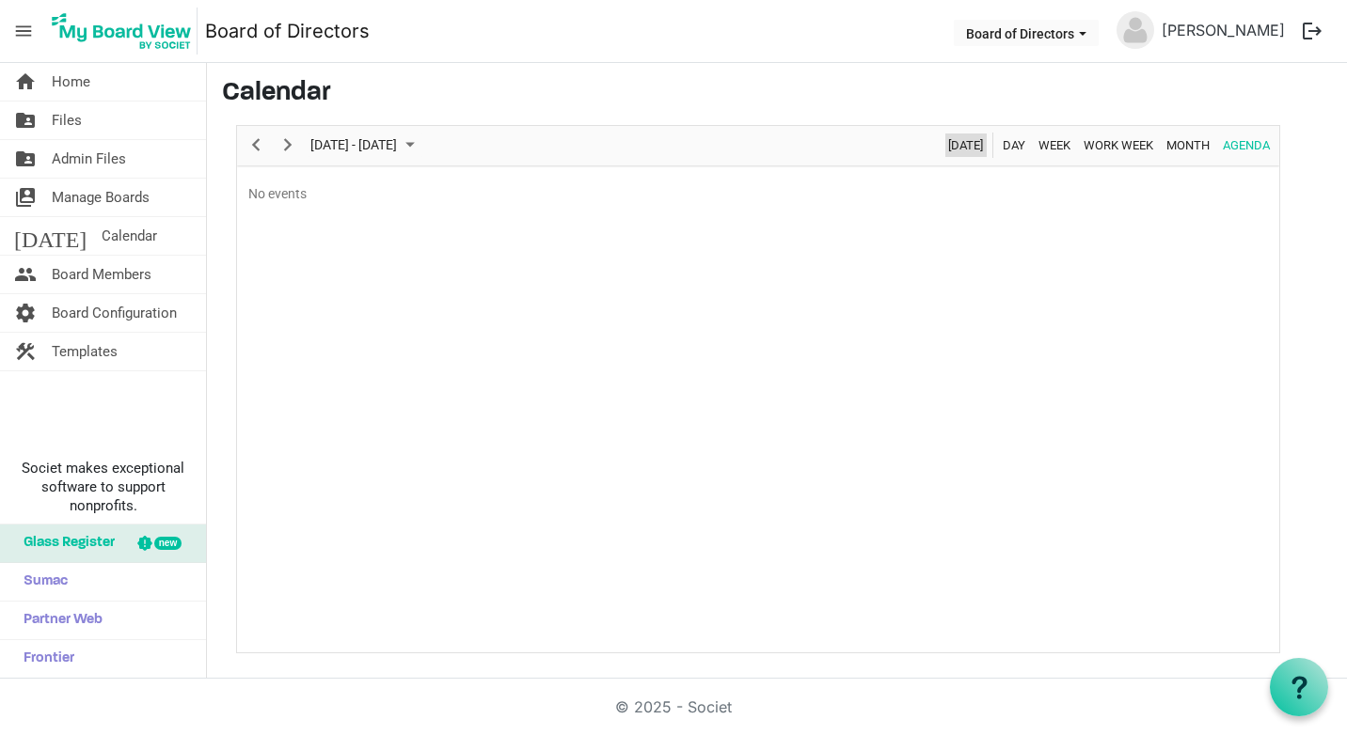
click at [962, 142] on span "Today" at bounding box center [965, 146] width 39 height 24
click at [1182, 143] on span "Month" at bounding box center [1187, 146] width 47 height 24
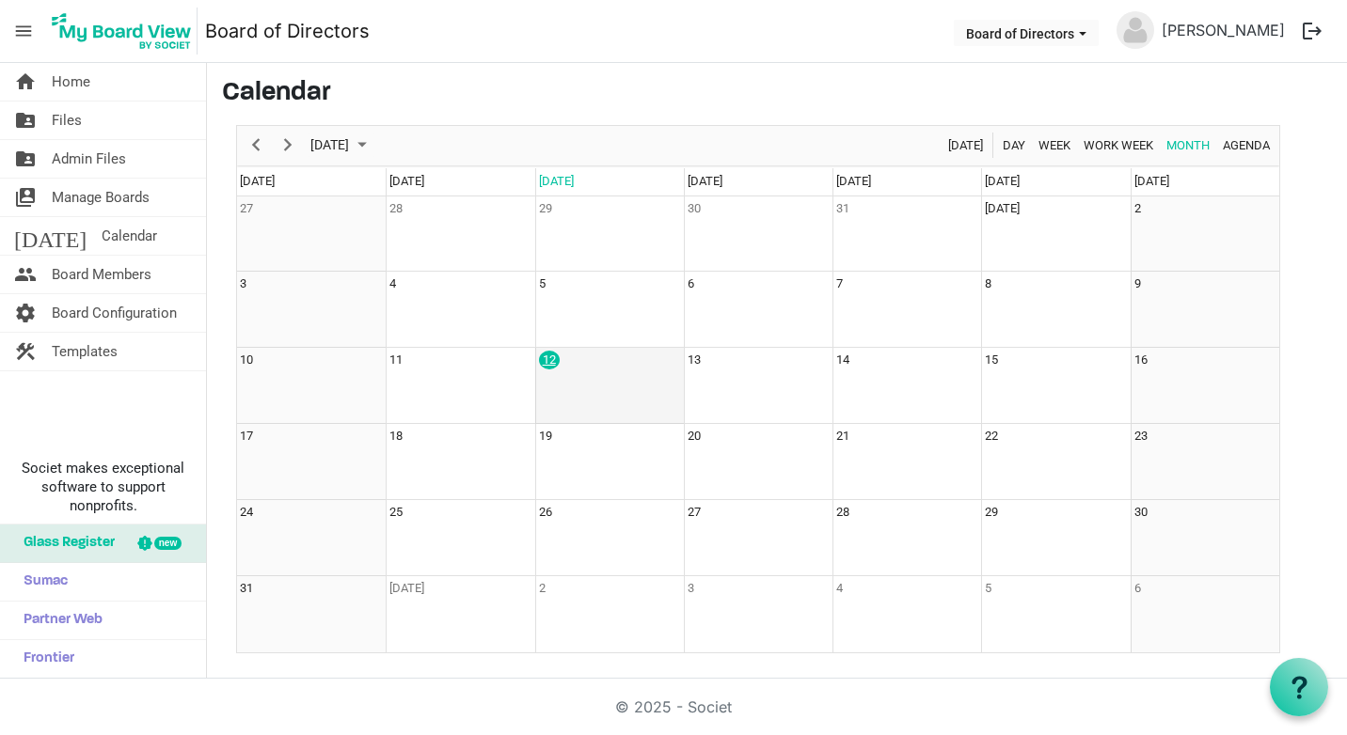
click at [548, 358] on div "12" at bounding box center [549, 360] width 21 height 19
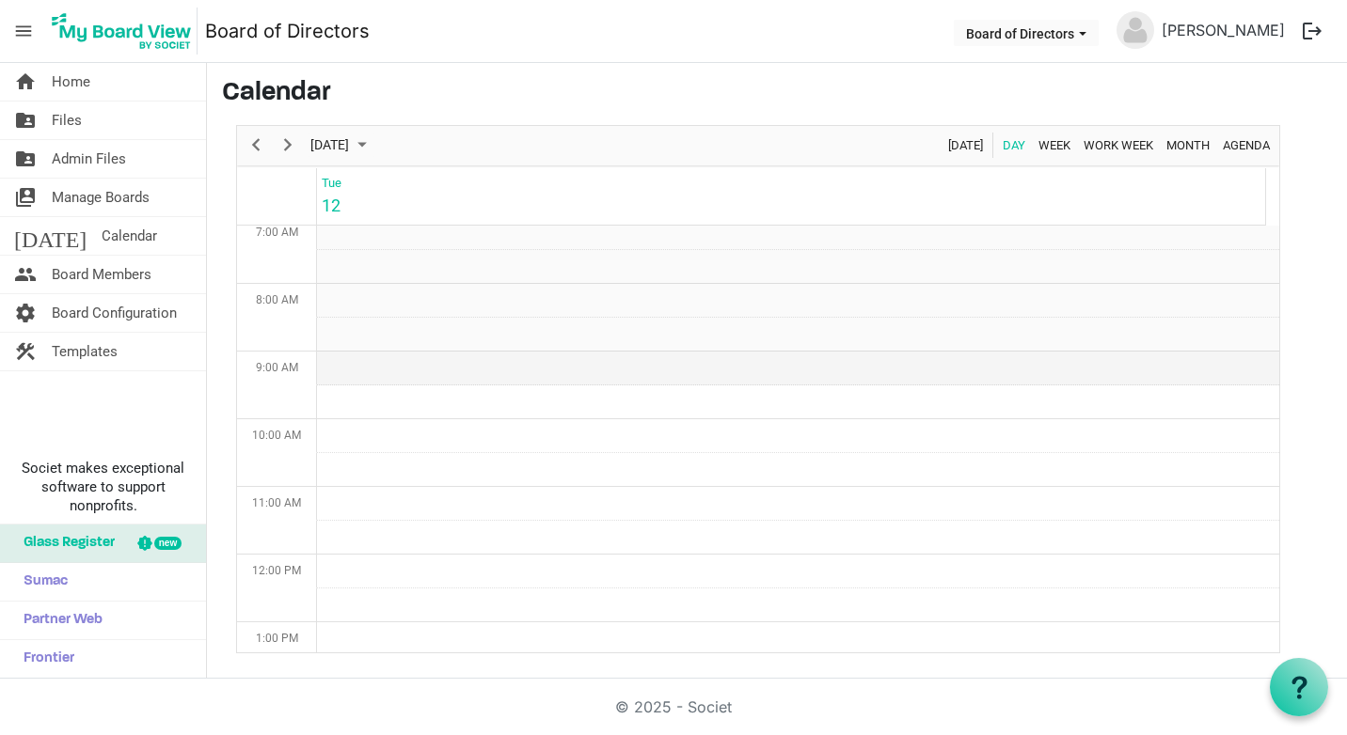
scroll to position [376, 0]
click at [349, 342] on td "Day of August 12, 2025" at bounding box center [798, 340] width 962 height 34
click at [349, 341] on td "Day of August 12, 2025" at bounding box center [798, 340] width 962 height 34
click at [373, 149] on span "August 2025" at bounding box center [362, 146] width 23 height 24
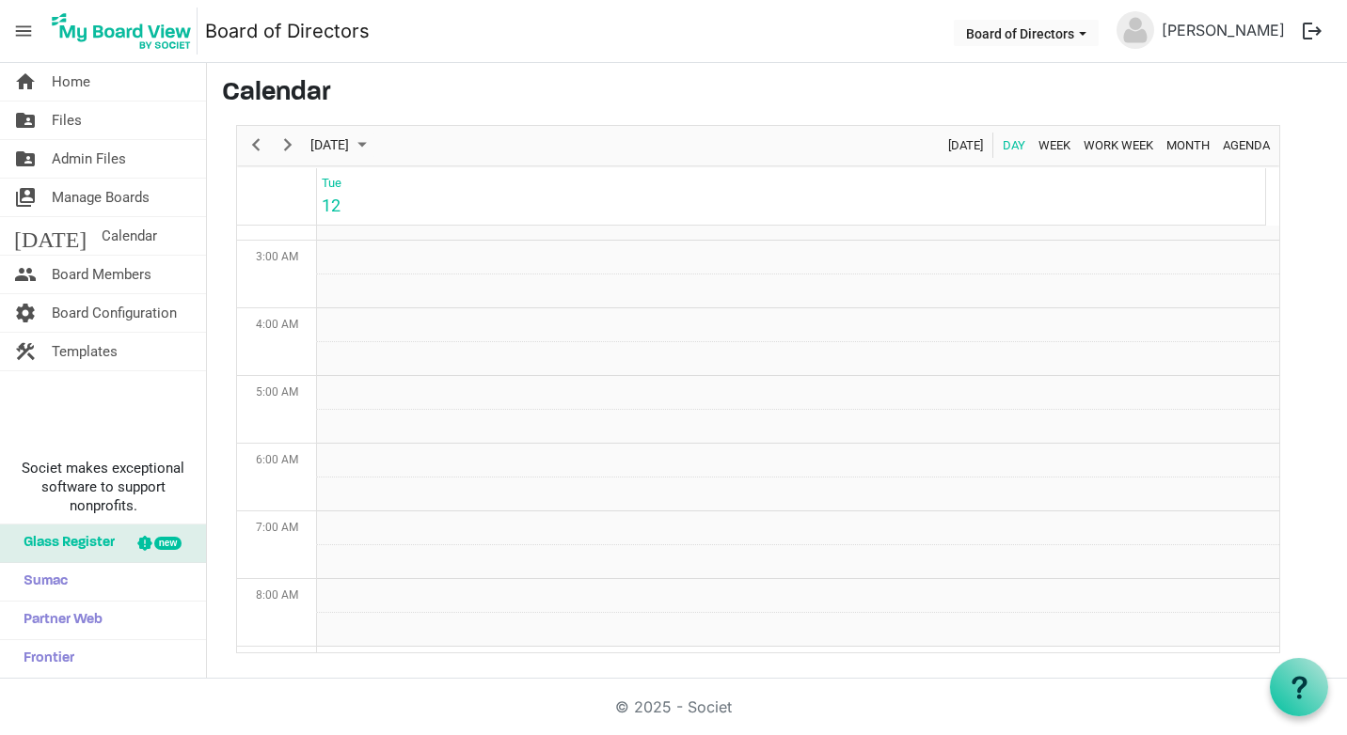
click at [501, 138] on div "August 12, 2025 Today Day Week Work Week Month Agenda" at bounding box center [758, 145] width 1042 height 39
click at [104, 195] on span "Manage Boards" at bounding box center [101, 198] width 98 height 38
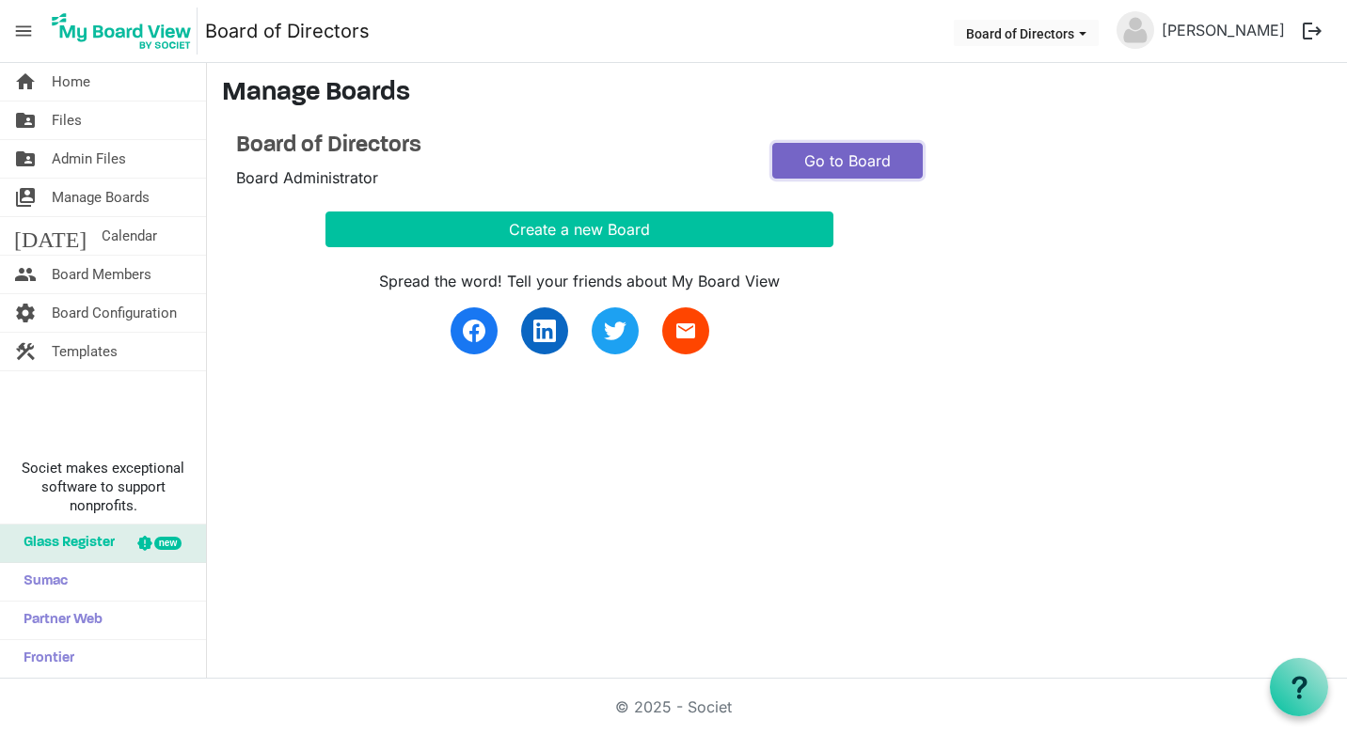
click at [855, 161] on link "Go to Board" at bounding box center [847, 161] width 150 height 36
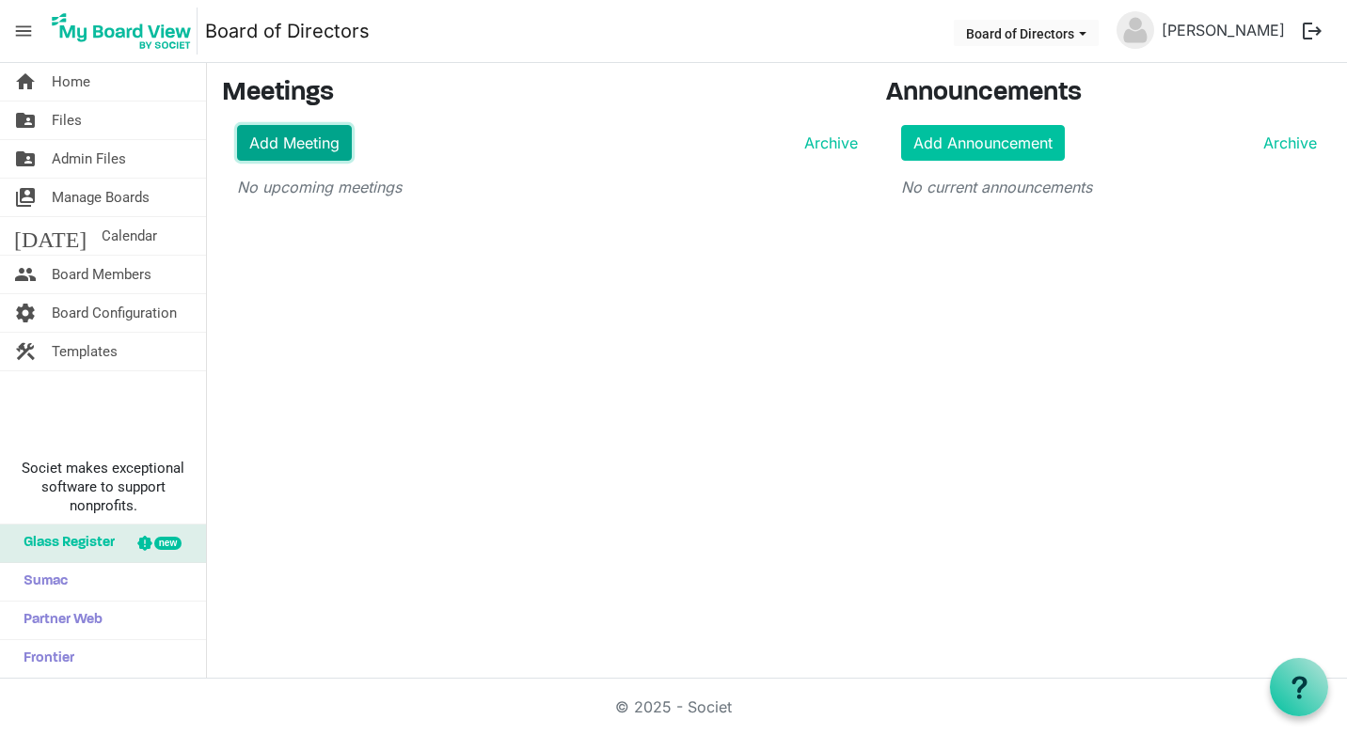
click at [300, 138] on link "Add Meeting" at bounding box center [294, 143] width 115 height 36
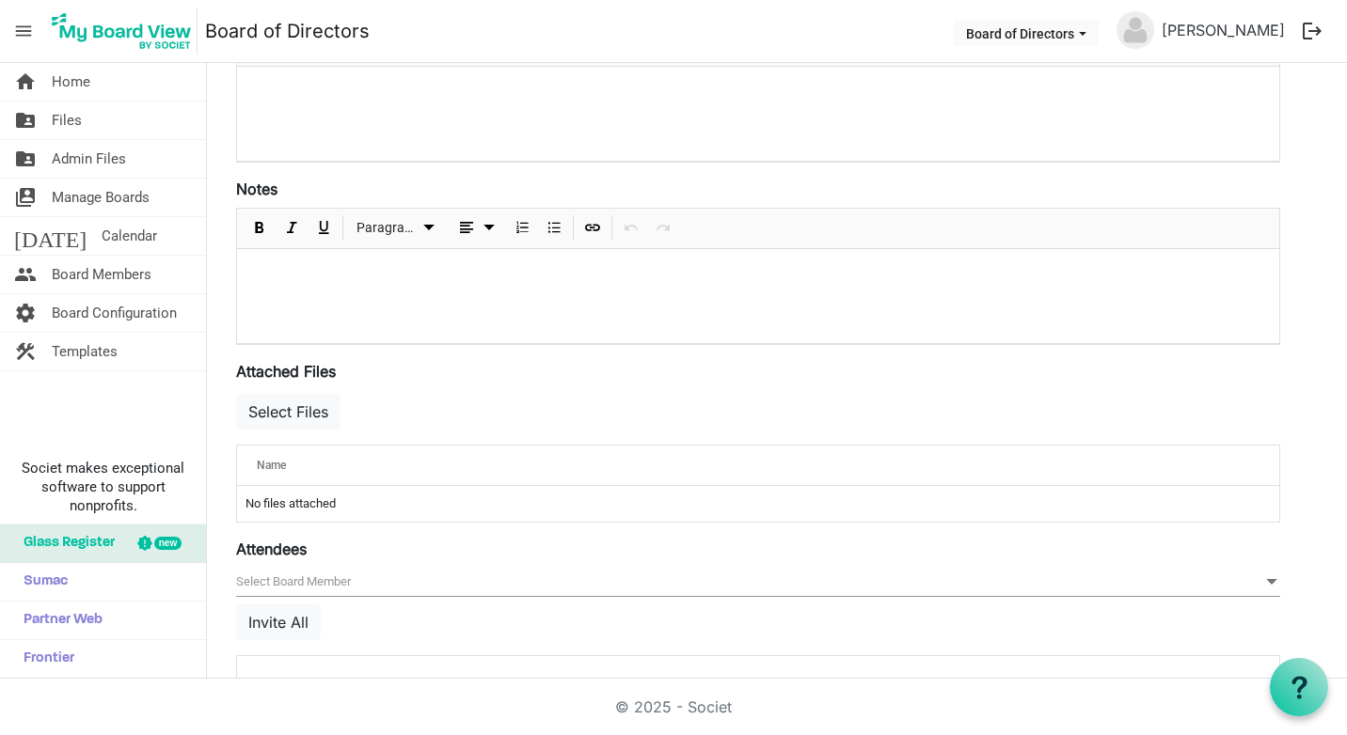
scroll to position [470, 0]
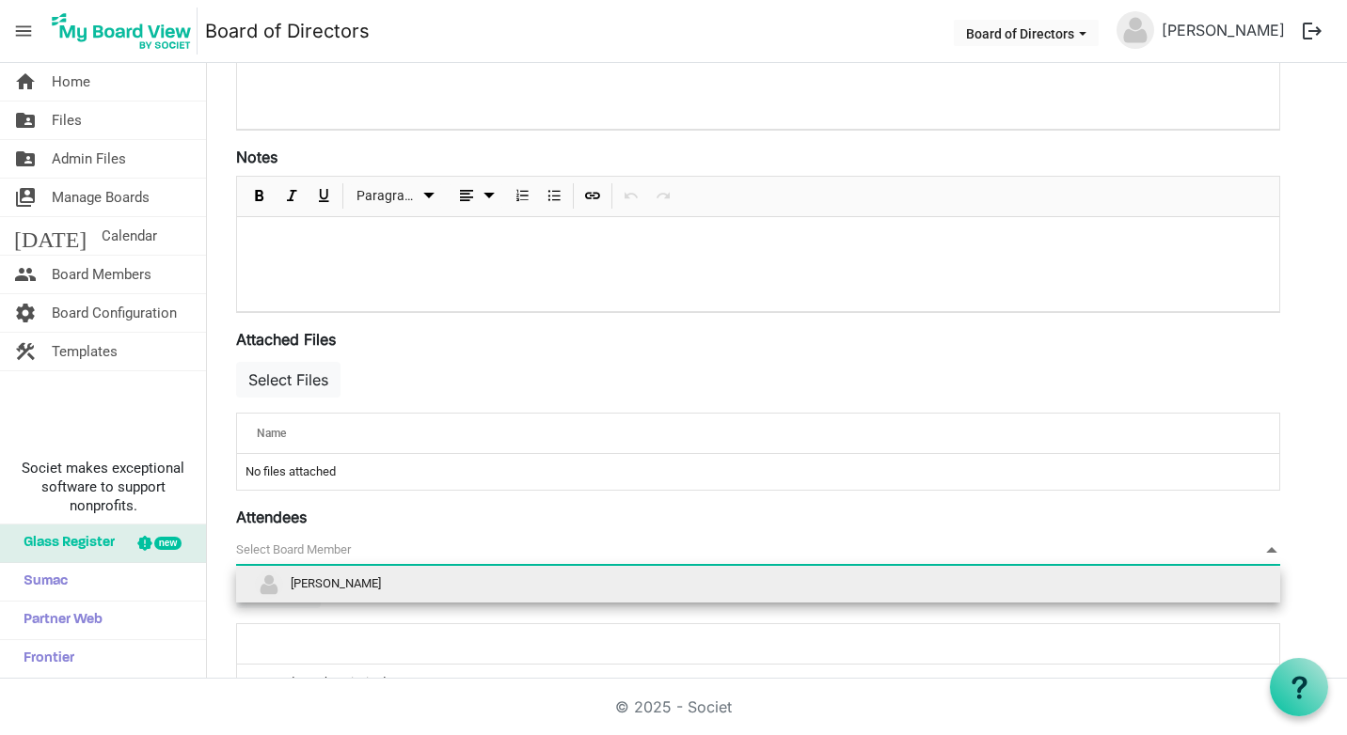
click at [1269, 552] on span at bounding box center [1271, 550] width 17 height 21
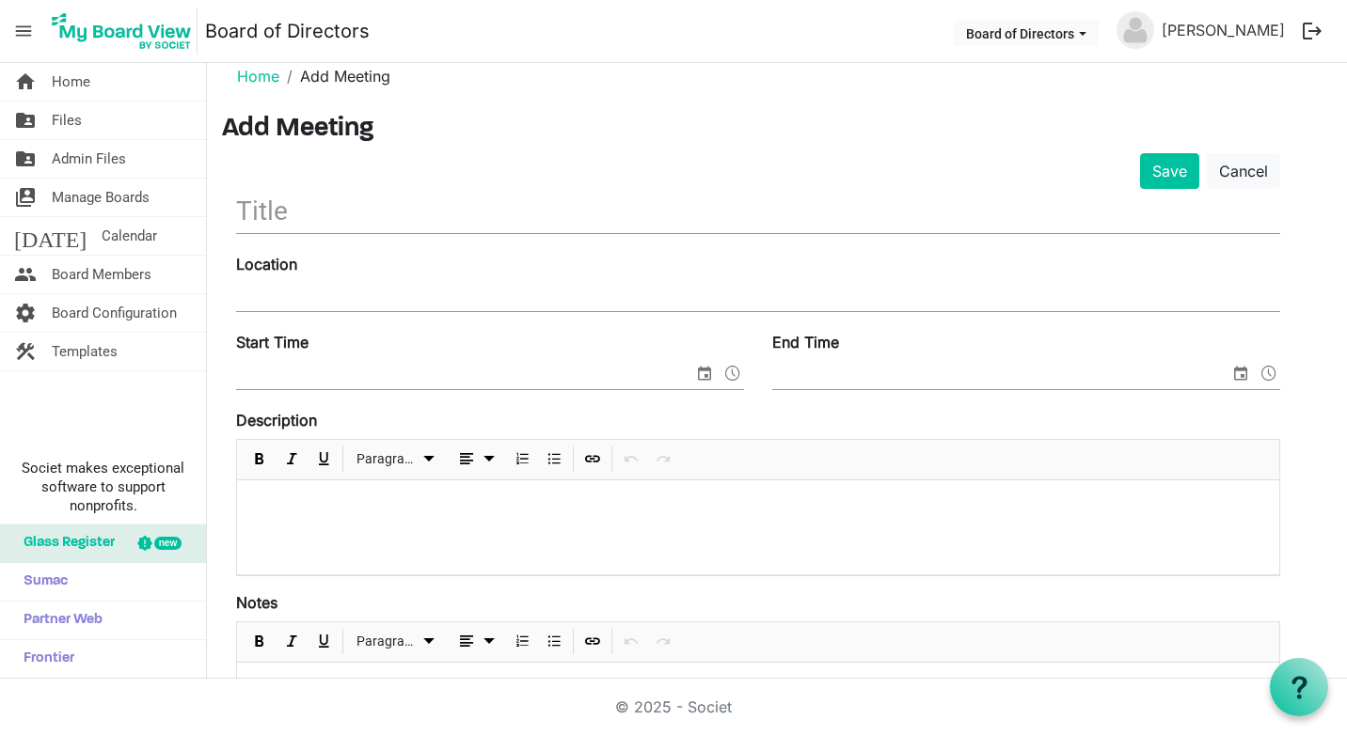
scroll to position [0, 0]
